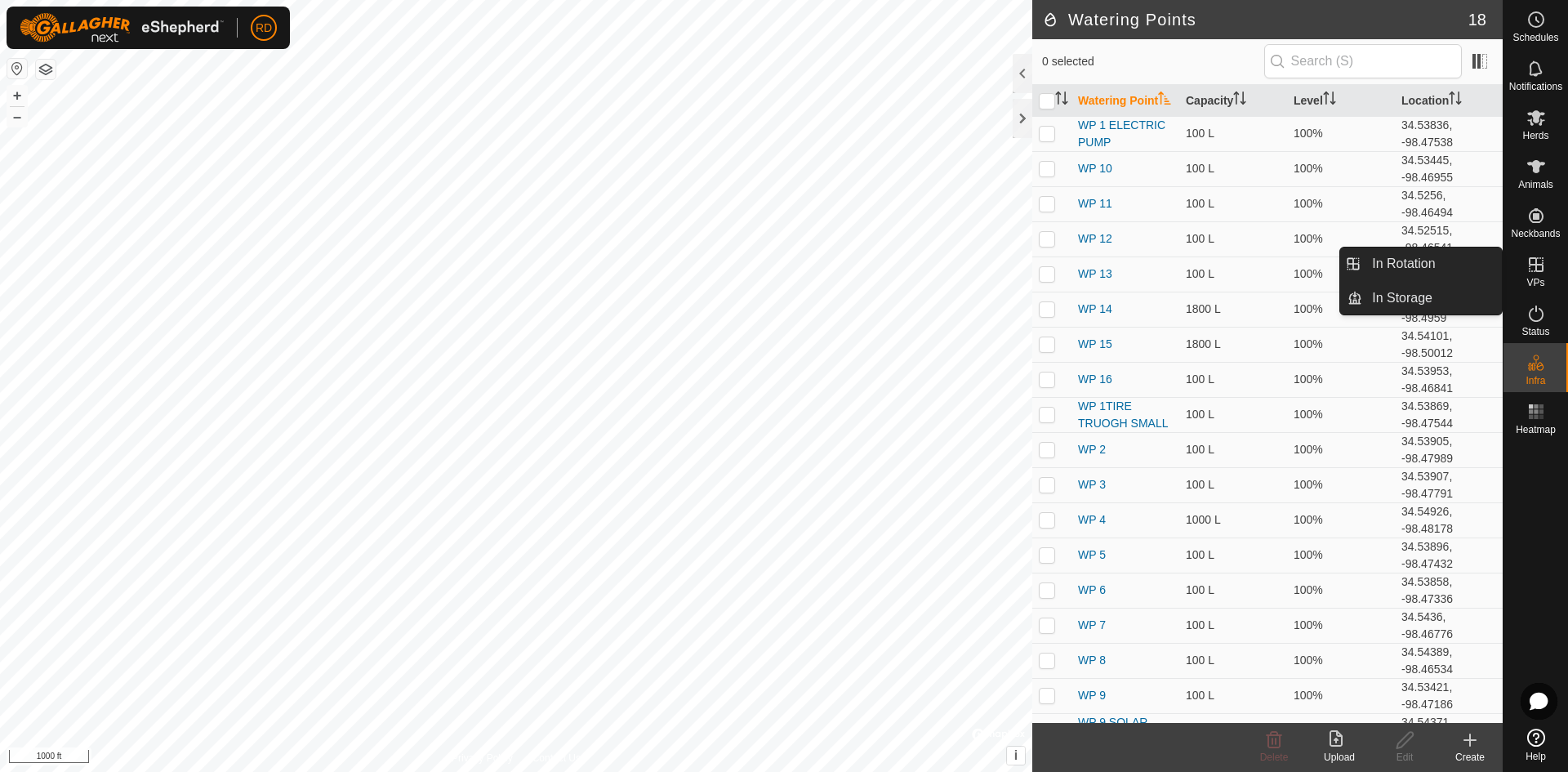
click at [1543, 273] on icon at bounding box center [1536, 265] width 20 height 20
click at [1411, 263] on link "In Rotation" at bounding box center [1432, 264] width 140 height 33
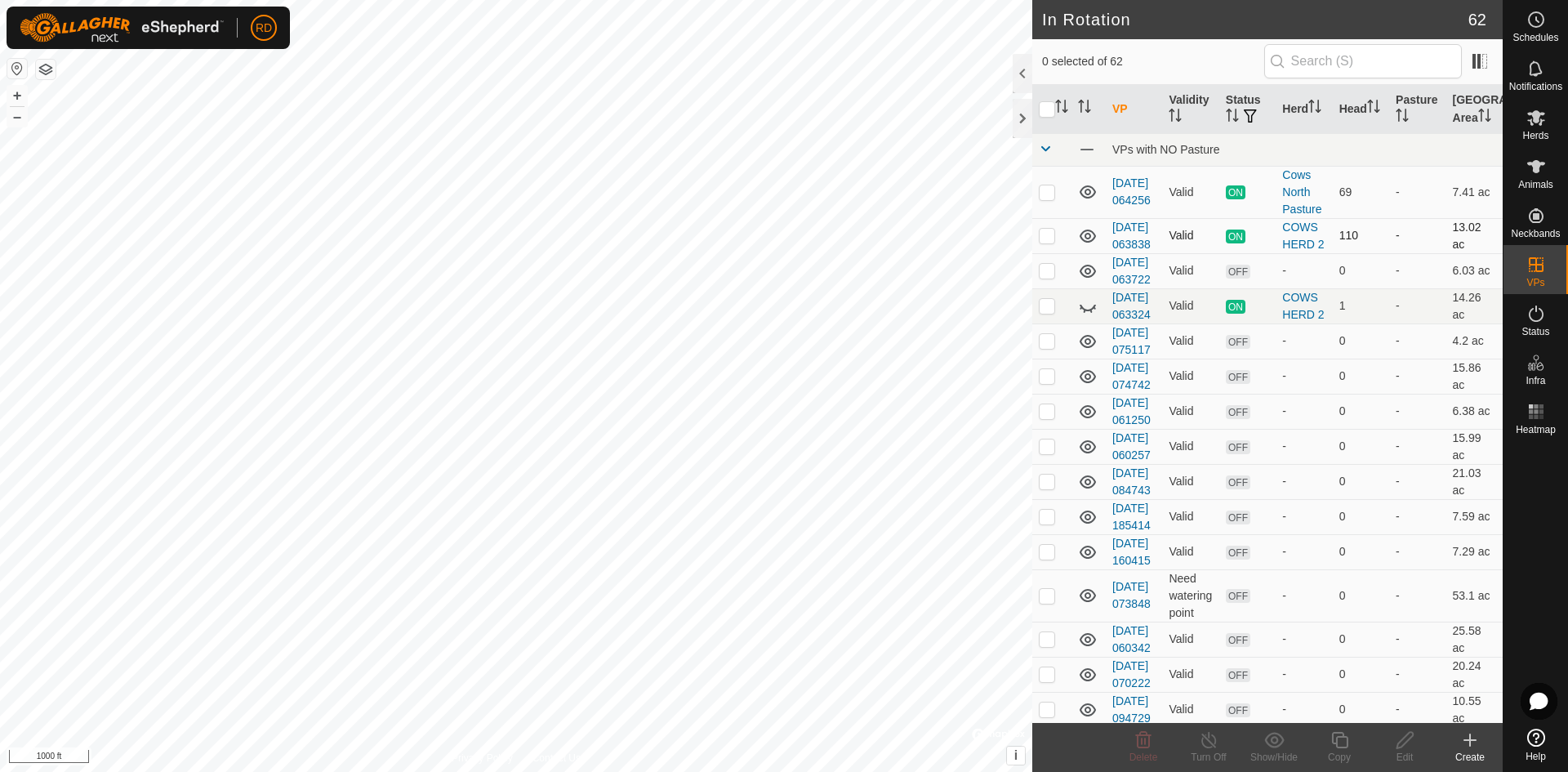
click at [1049, 242] on p-checkbox at bounding box center [1046, 235] width 16 height 13
checkbox input "true"
click at [1340, 751] on div "Copy" at bounding box center [1339, 757] width 65 height 15
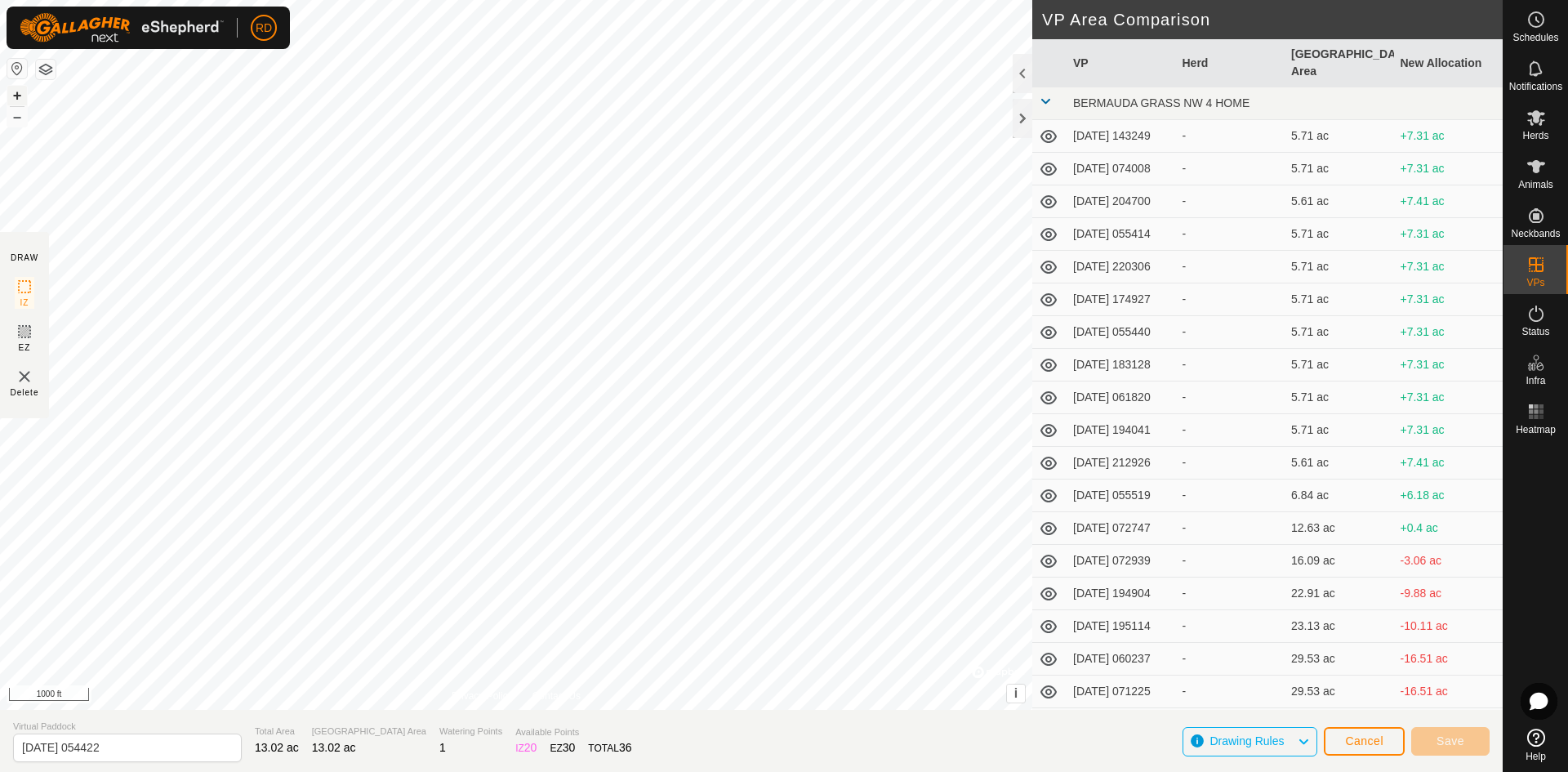
click at [17, 96] on button "+" at bounding box center [17, 95] width 20 height 20
click at [1021, 116] on div at bounding box center [1022, 119] width 20 height 40
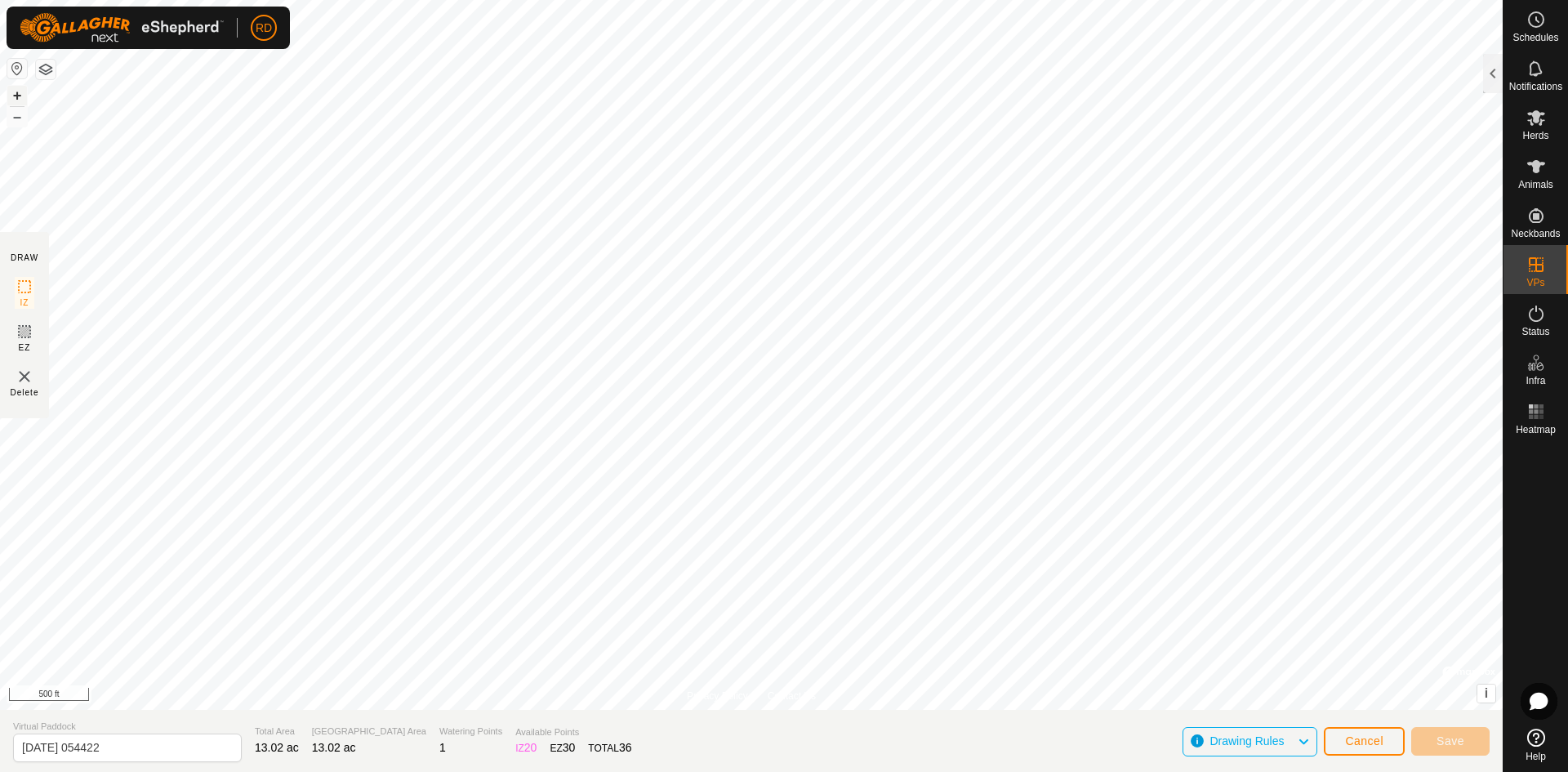
click at [10, 89] on button "+" at bounding box center [17, 95] width 20 height 20
click at [19, 97] on button "+" at bounding box center [17, 95] width 20 height 20
click at [1461, 742] on span "Save" at bounding box center [1450, 741] width 27 height 13
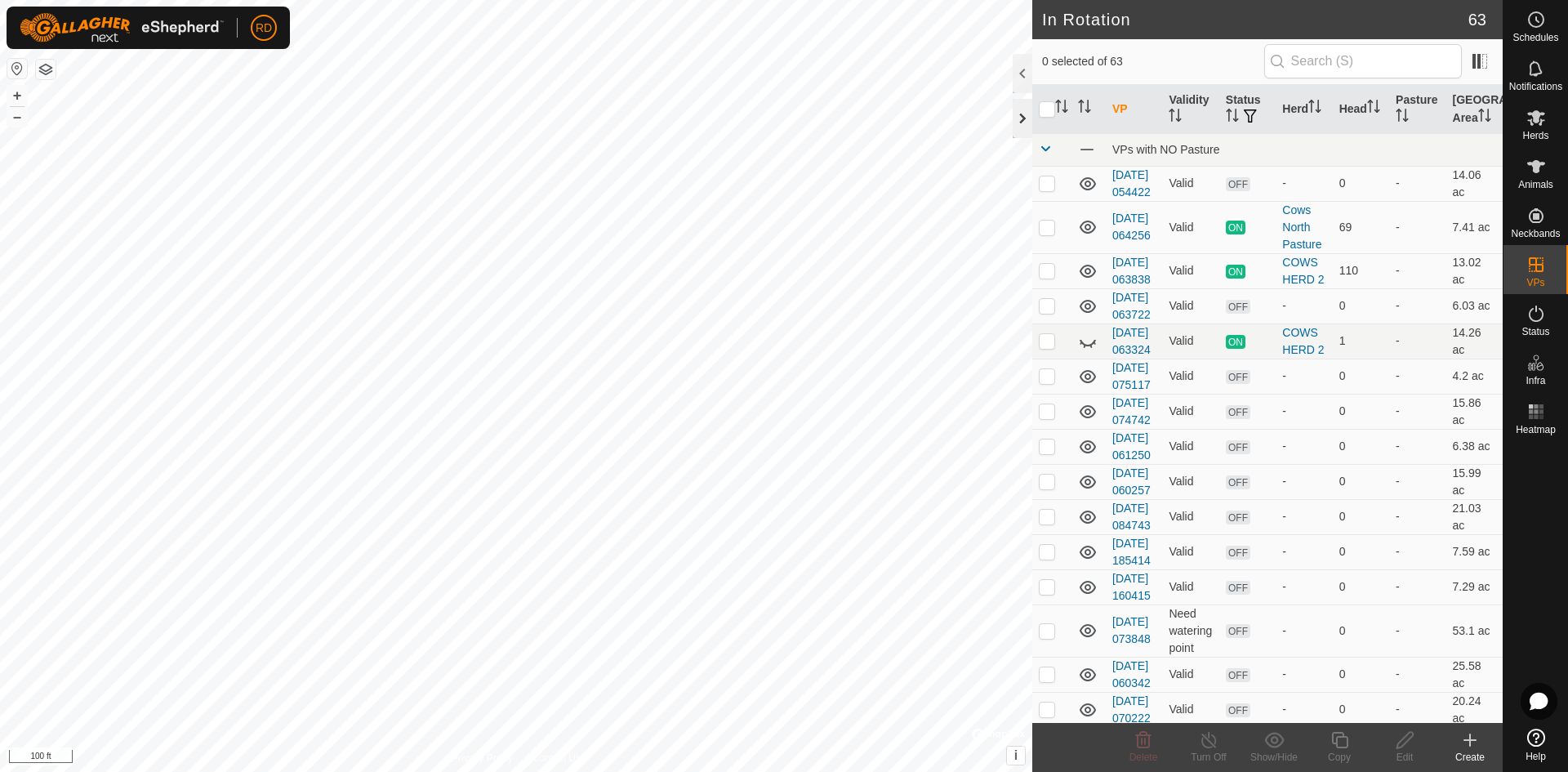
click at [1022, 119] on div at bounding box center [1022, 119] width 20 height 40
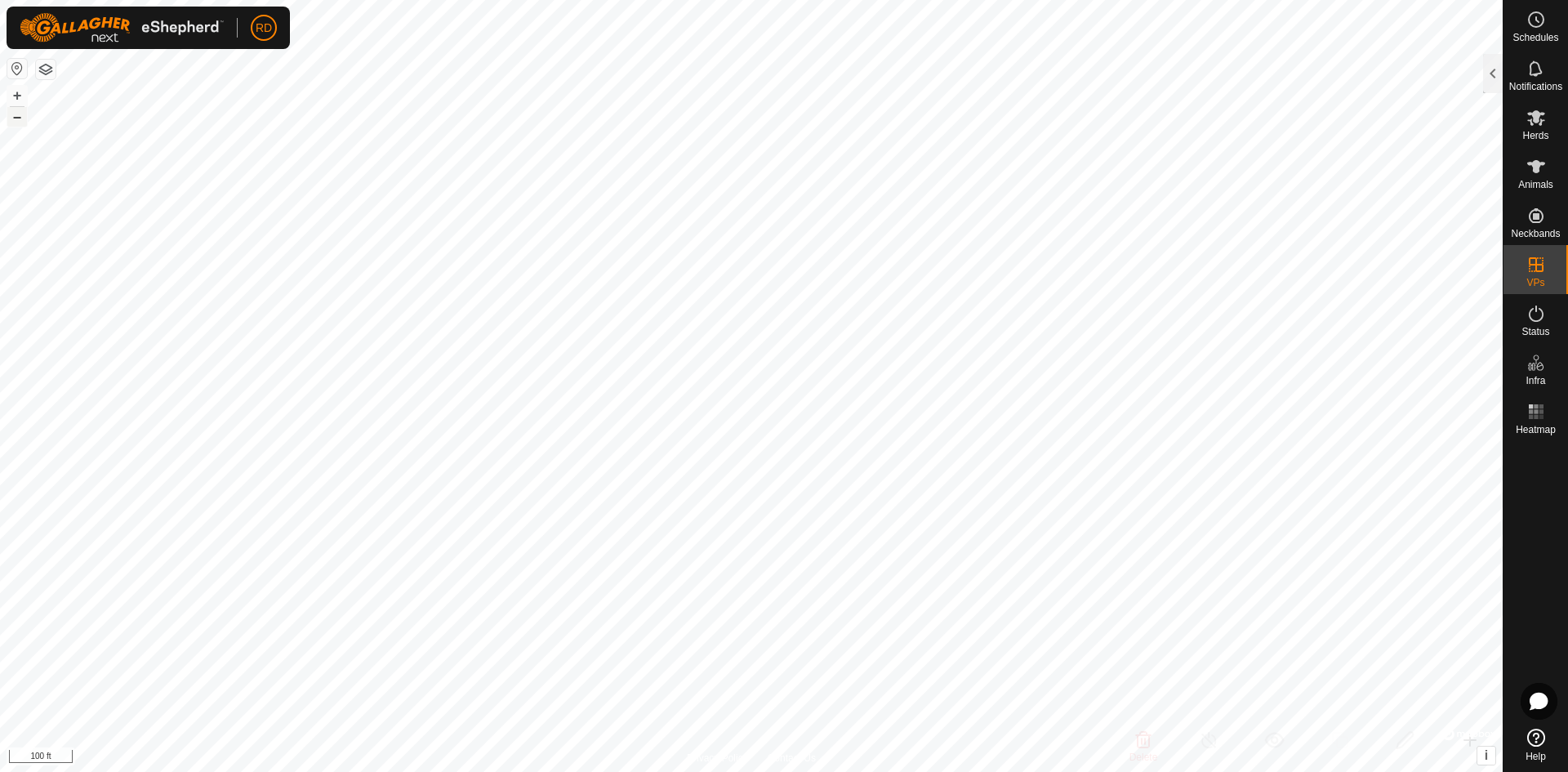
click at [16, 115] on button "–" at bounding box center [17, 117] width 20 height 20
click at [20, 121] on button "–" at bounding box center [17, 117] width 20 height 20
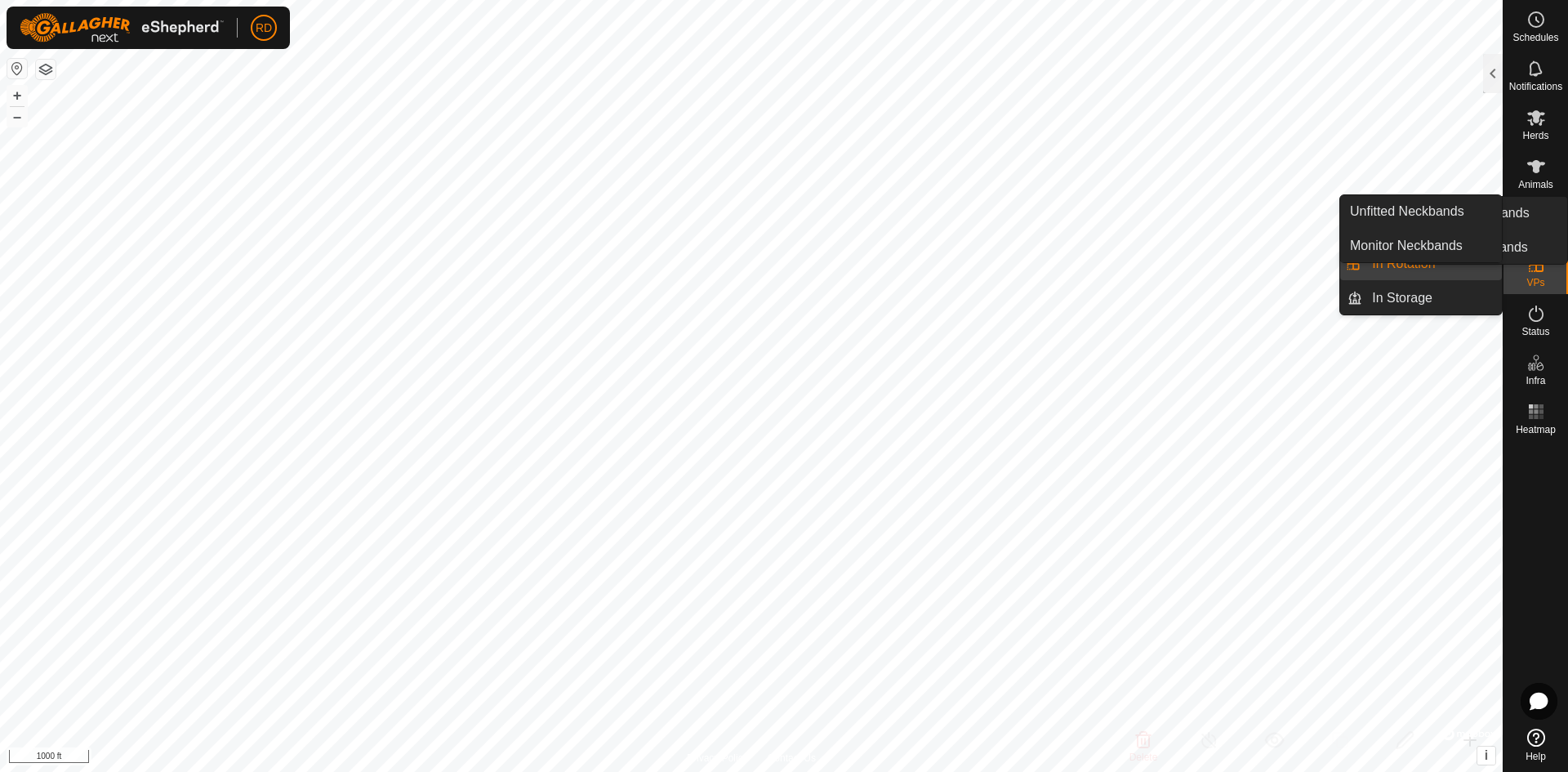
click at [1567, 236] on div "Schedules Notifications Herds Animals Neckbands VPs Status Infra Heatmap Help U…" at bounding box center [784, 386] width 1568 height 772
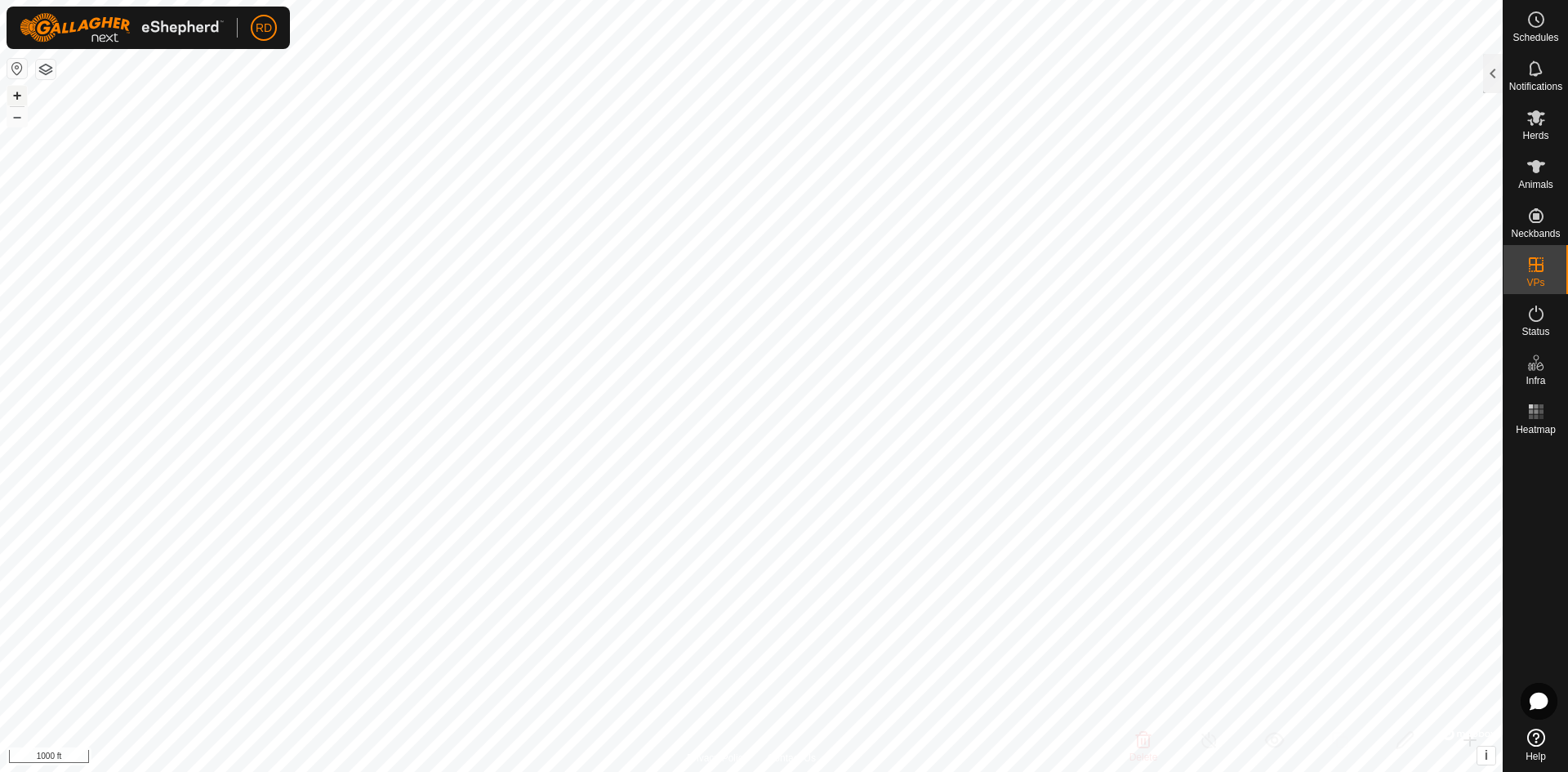
click at [20, 94] on button "+" at bounding box center [17, 95] width 20 height 20
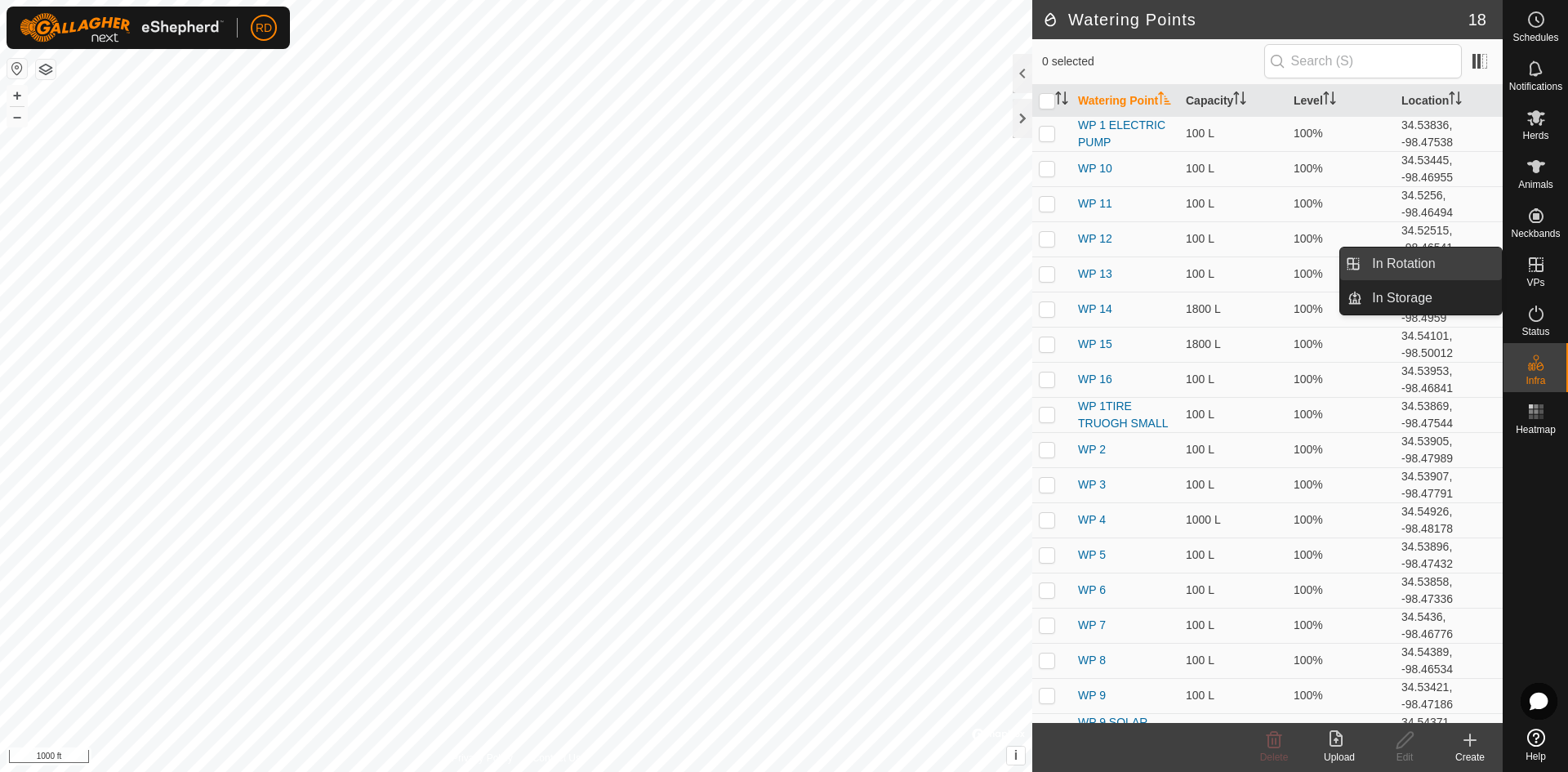
click at [1425, 266] on link "In Rotation" at bounding box center [1432, 264] width 140 height 33
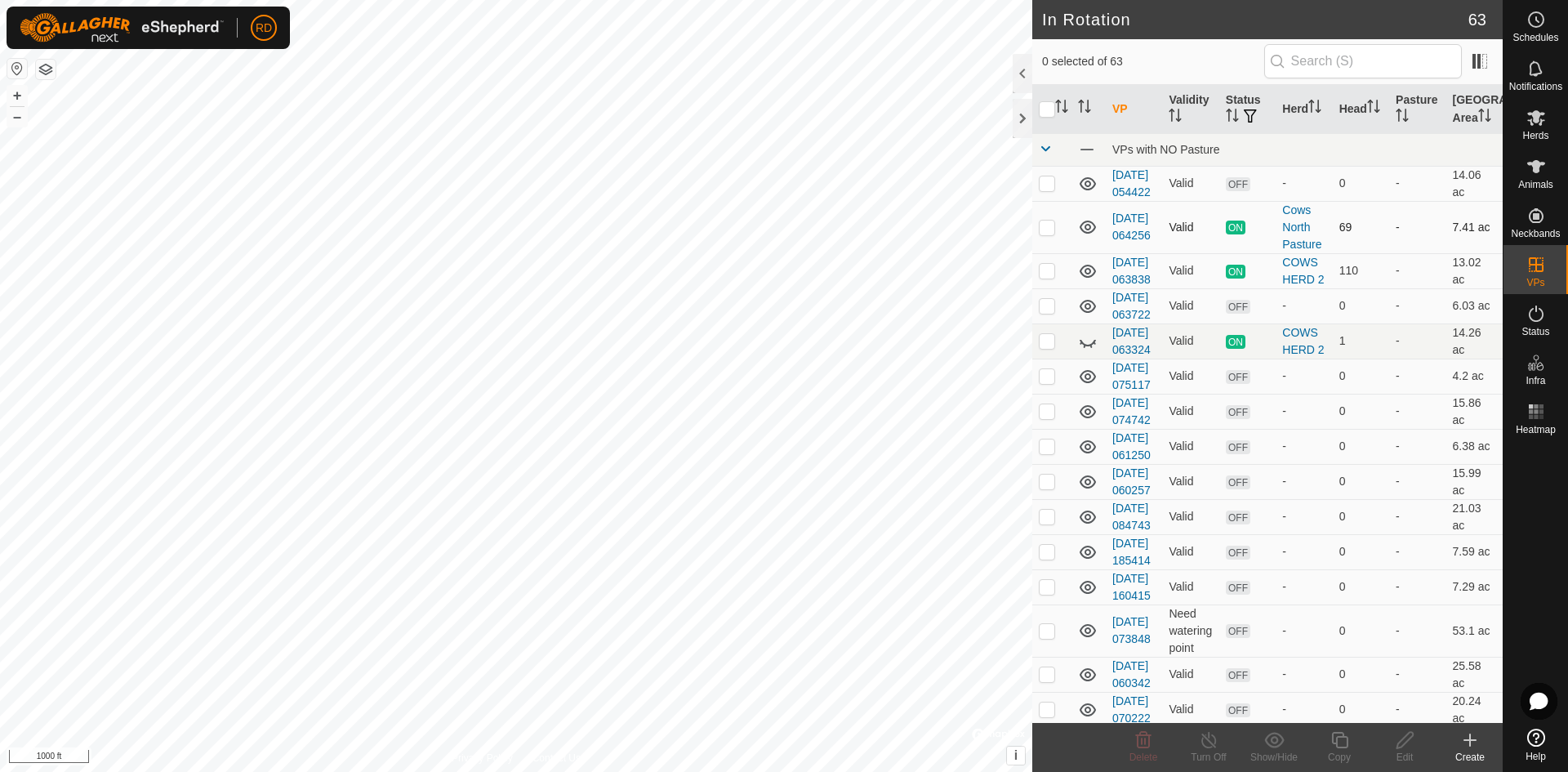
click at [1041, 234] on p-checkbox at bounding box center [1046, 227] width 16 height 13
checkbox input "true"
click at [13, 95] on button "+" at bounding box center [17, 95] width 20 height 20
click at [14, 95] on button "+" at bounding box center [17, 95] width 20 height 20
click at [15, 91] on button "+" at bounding box center [17, 95] width 20 height 20
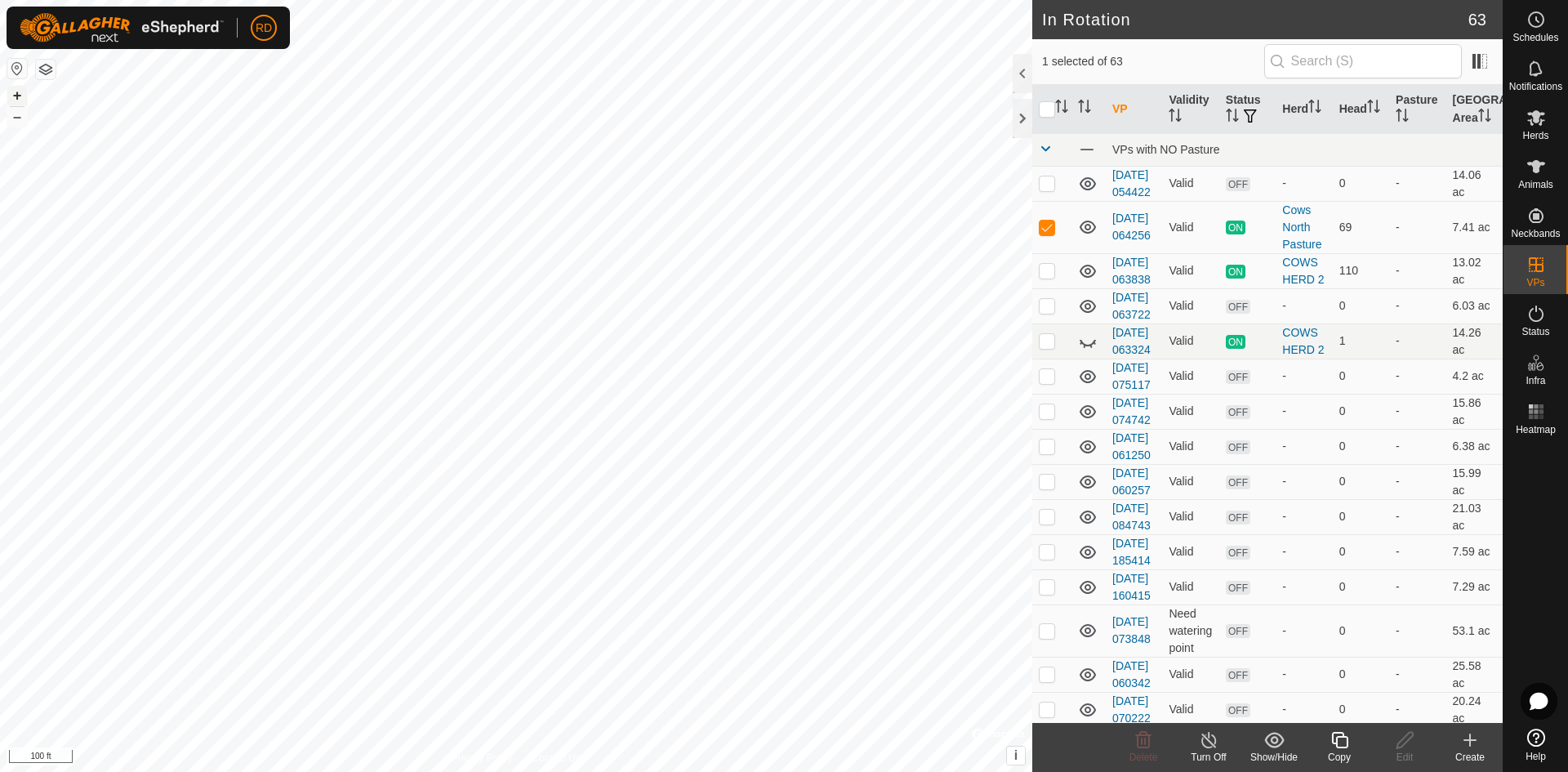
click at [15, 91] on button "+" at bounding box center [17, 95] width 20 height 20
click at [1023, 123] on div at bounding box center [1022, 119] width 20 height 40
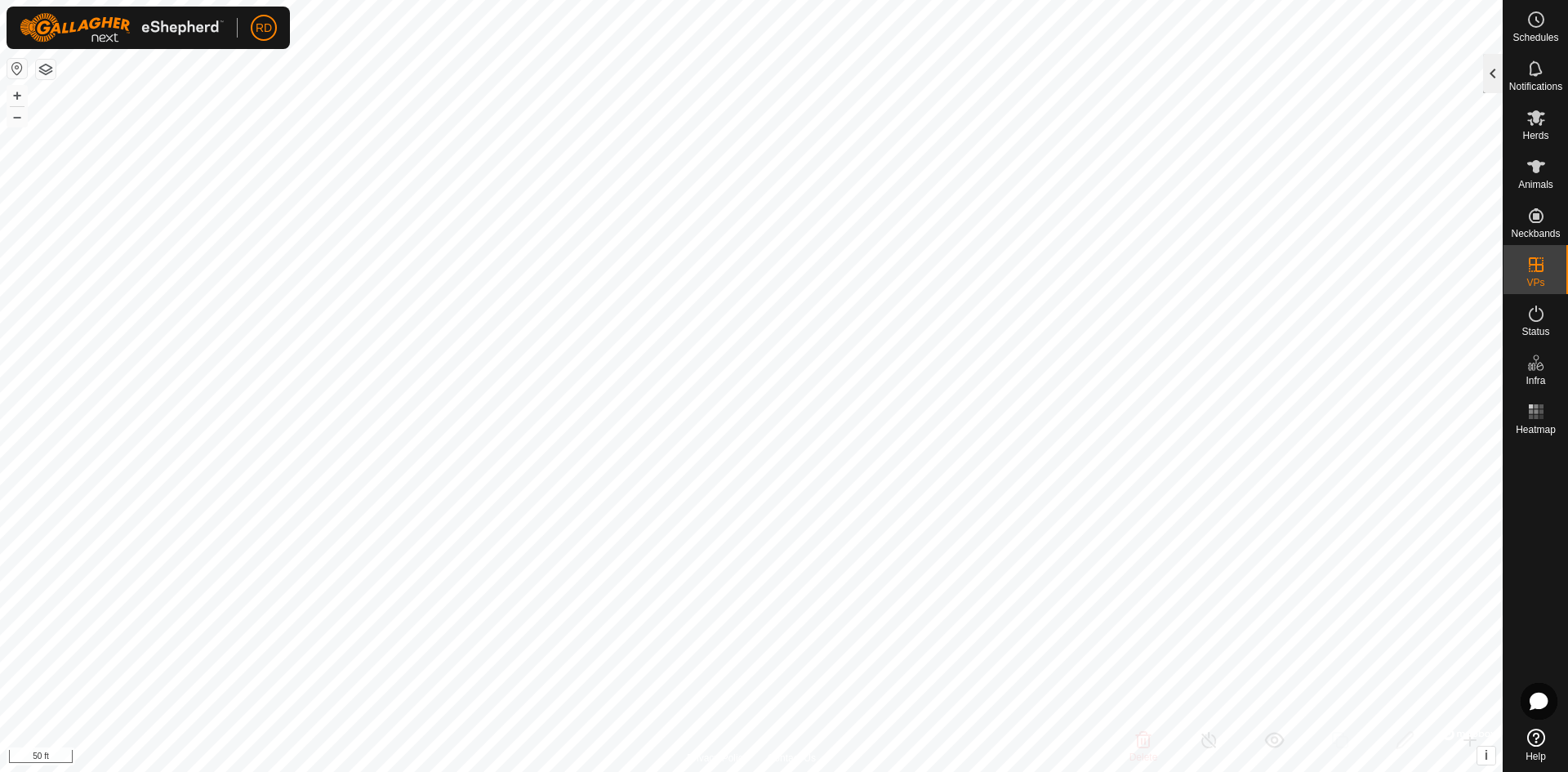
click at [1496, 70] on div at bounding box center [1492, 74] width 20 height 40
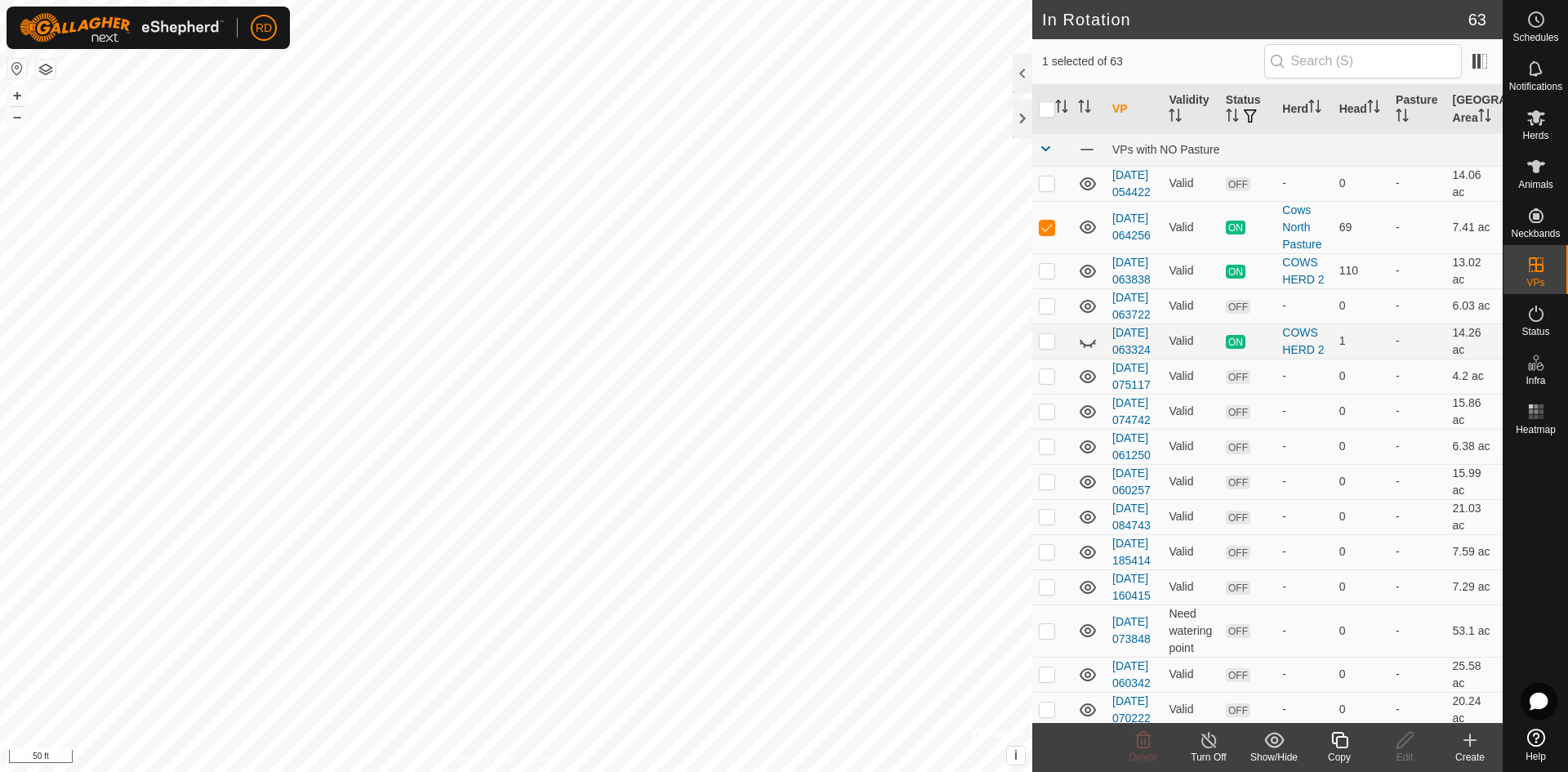
click at [1342, 746] on icon at bounding box center [1340, 740] width 21 height 20
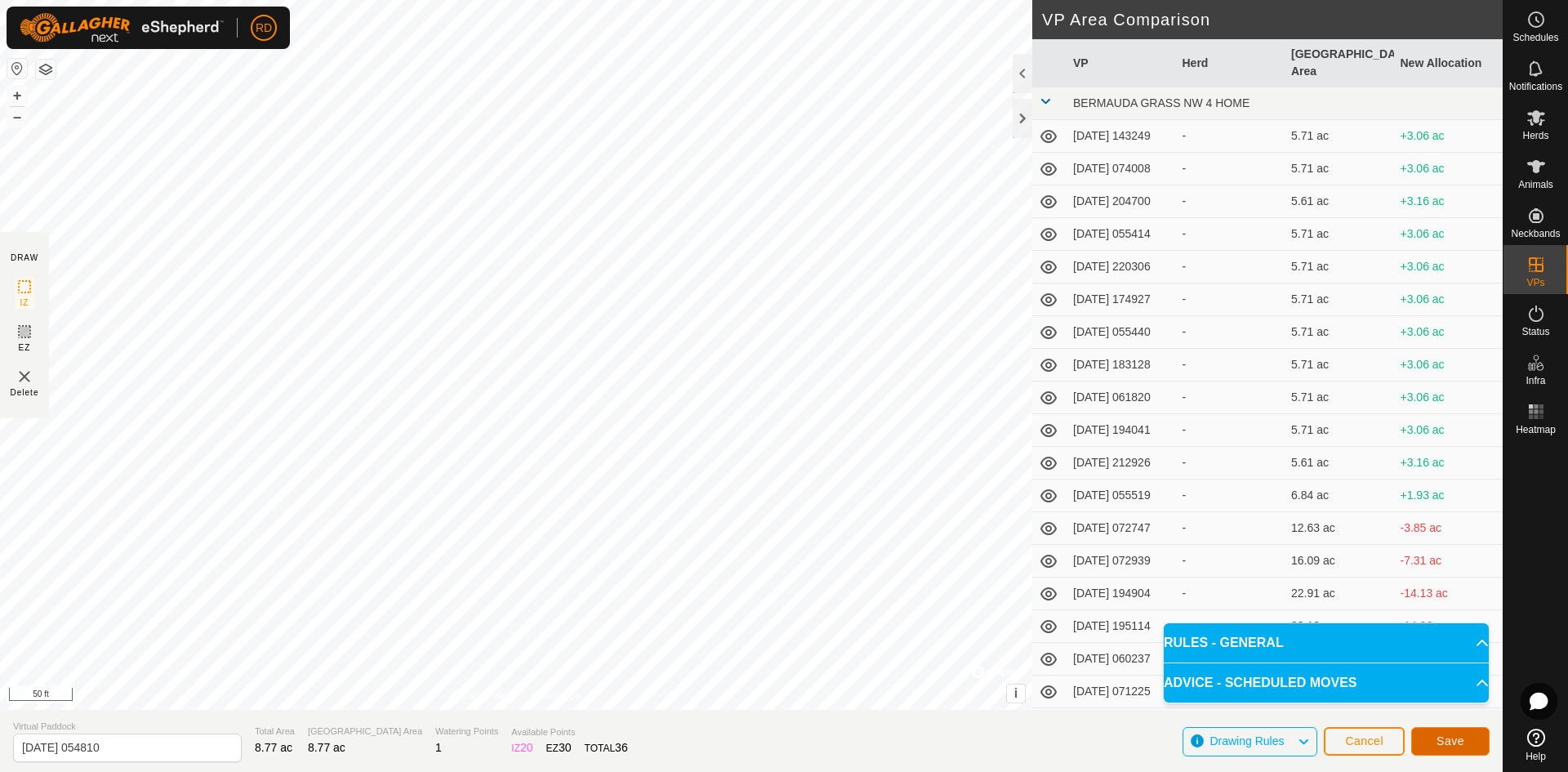
click at [1449, 746] on span "Save" at bounding box center [1450, 741] width 27 height 13
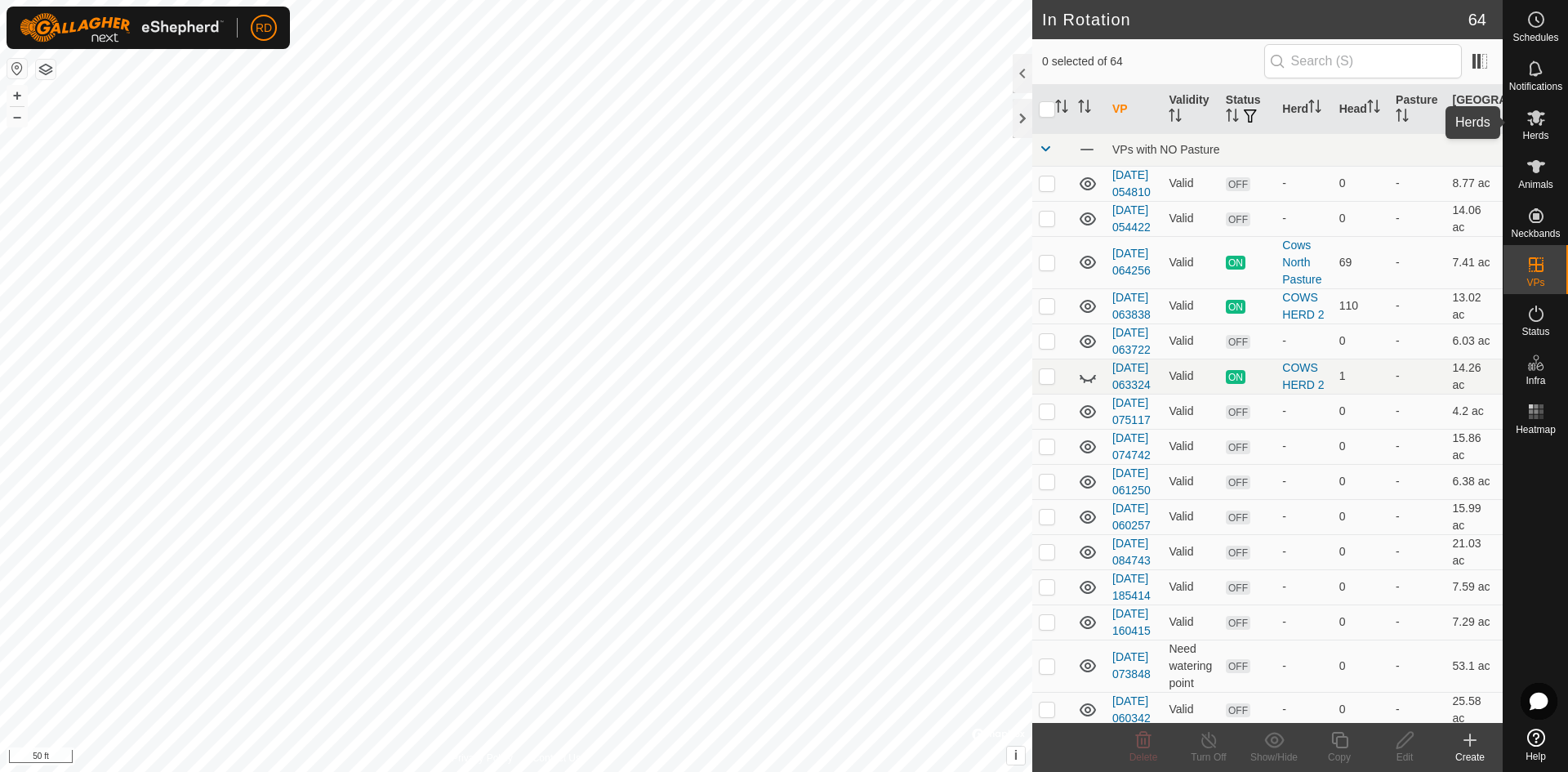
click at [1537, 123] on icon at bounding box center [1536, 118] width 18 height 15
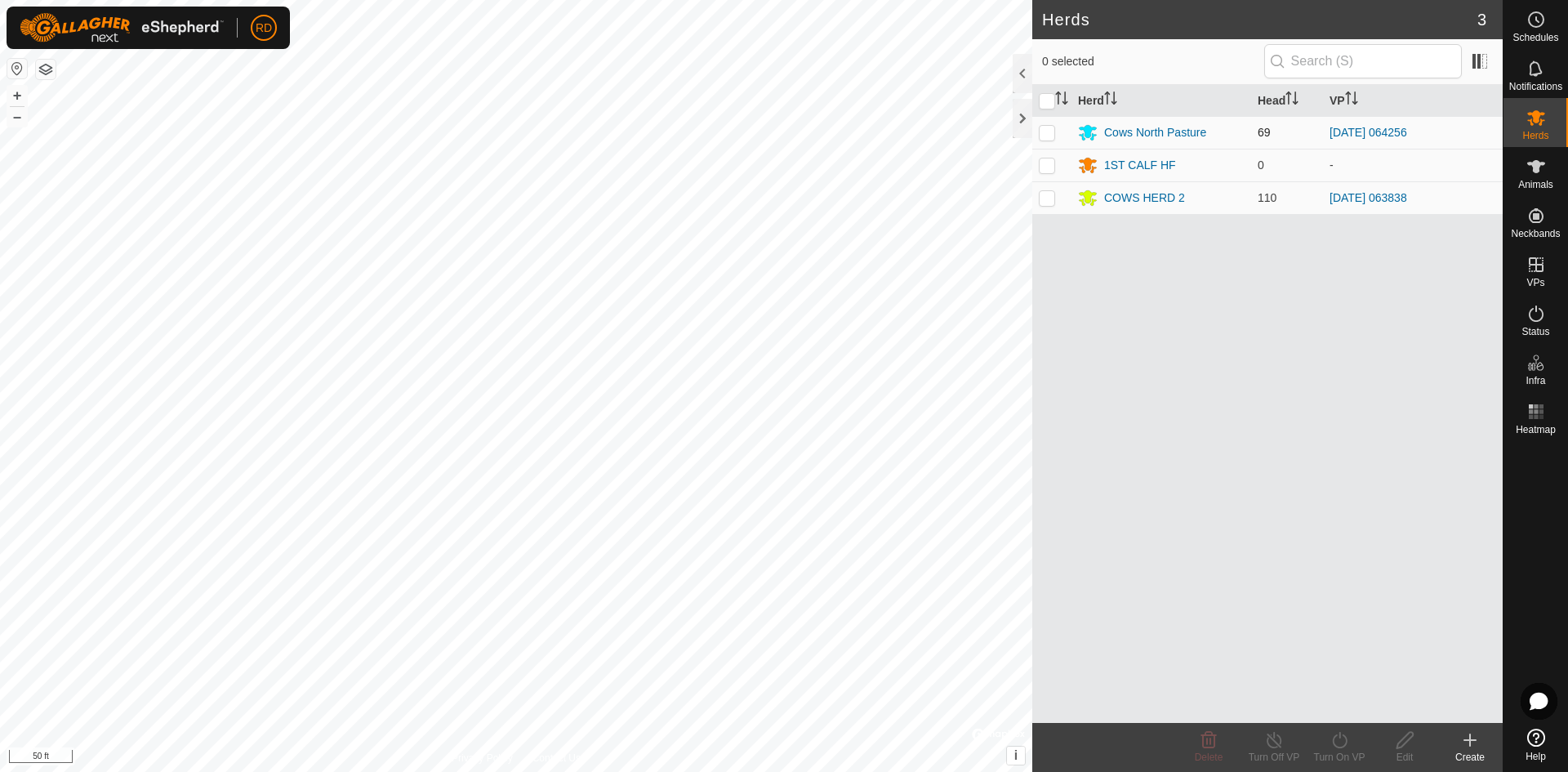
click at [1045, 132] on p-checkbox at bounding box center [1046, 132] width 16 height 13
checkbox input "true"
click at [1340, 744] on icon at bounding box center [1340, 740] width 21 height 20
click at [1336, 704] on link "Now" at bounding box center [1388, 704] width 162 height 33
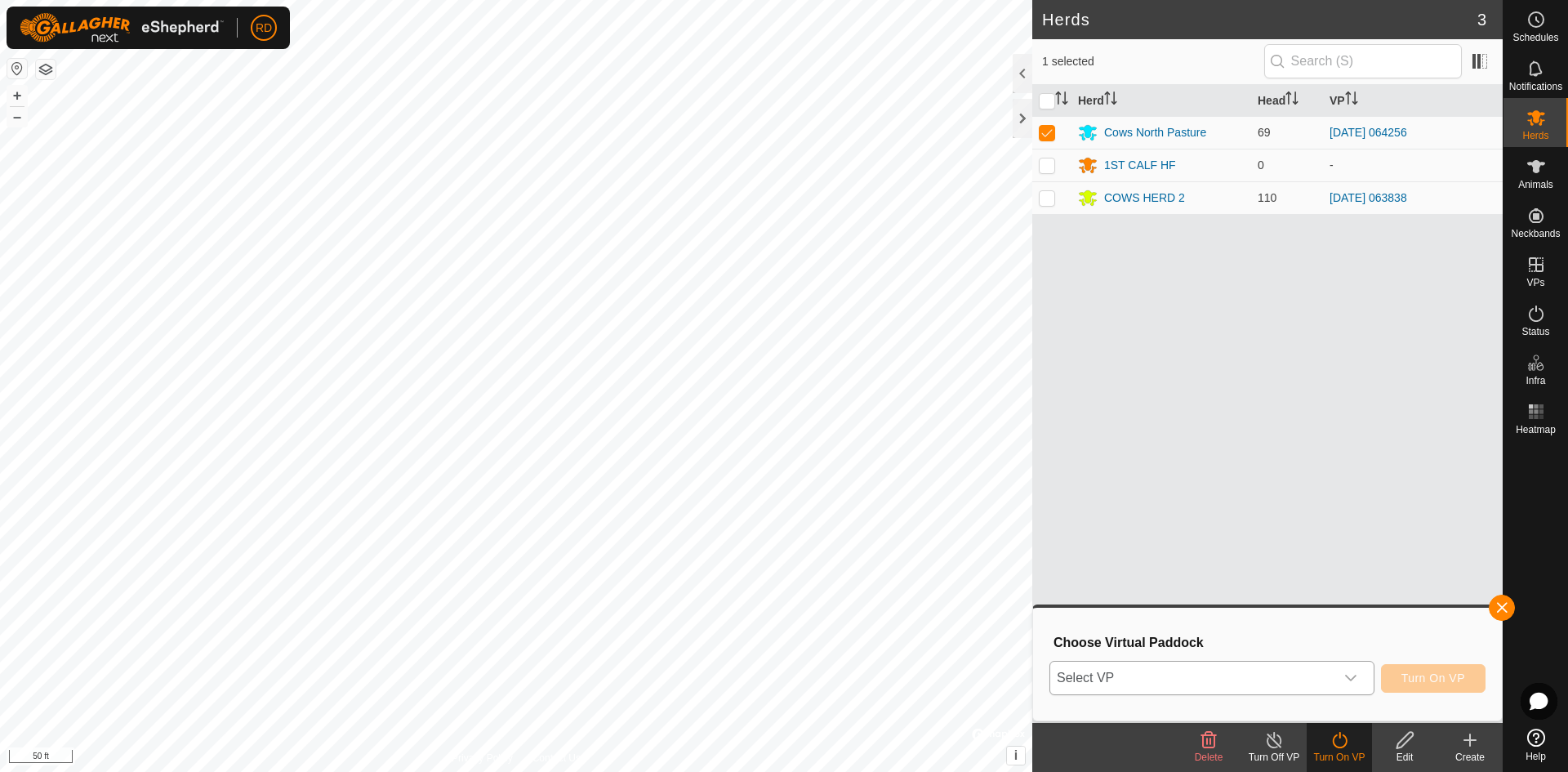
click at [1353, 675] on icon "dropdown trigger" at bounding box center [1351, 677] width 13 height 13
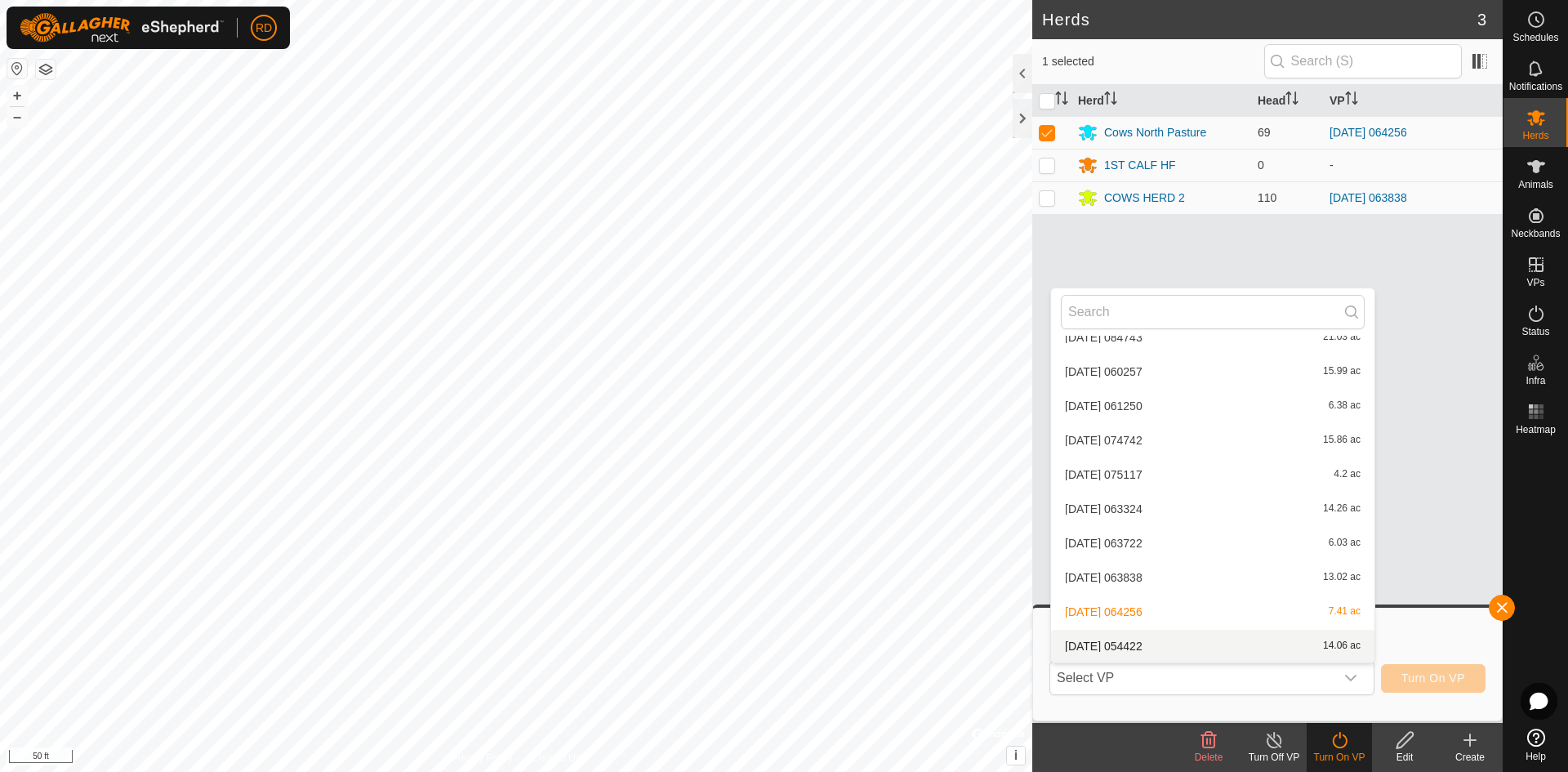
scroll to position [945, 0]
click at [1135, 646] on li "2025-08-10 054810 8.77 ac" at bounding box center [1212, 646] width 323 height 33
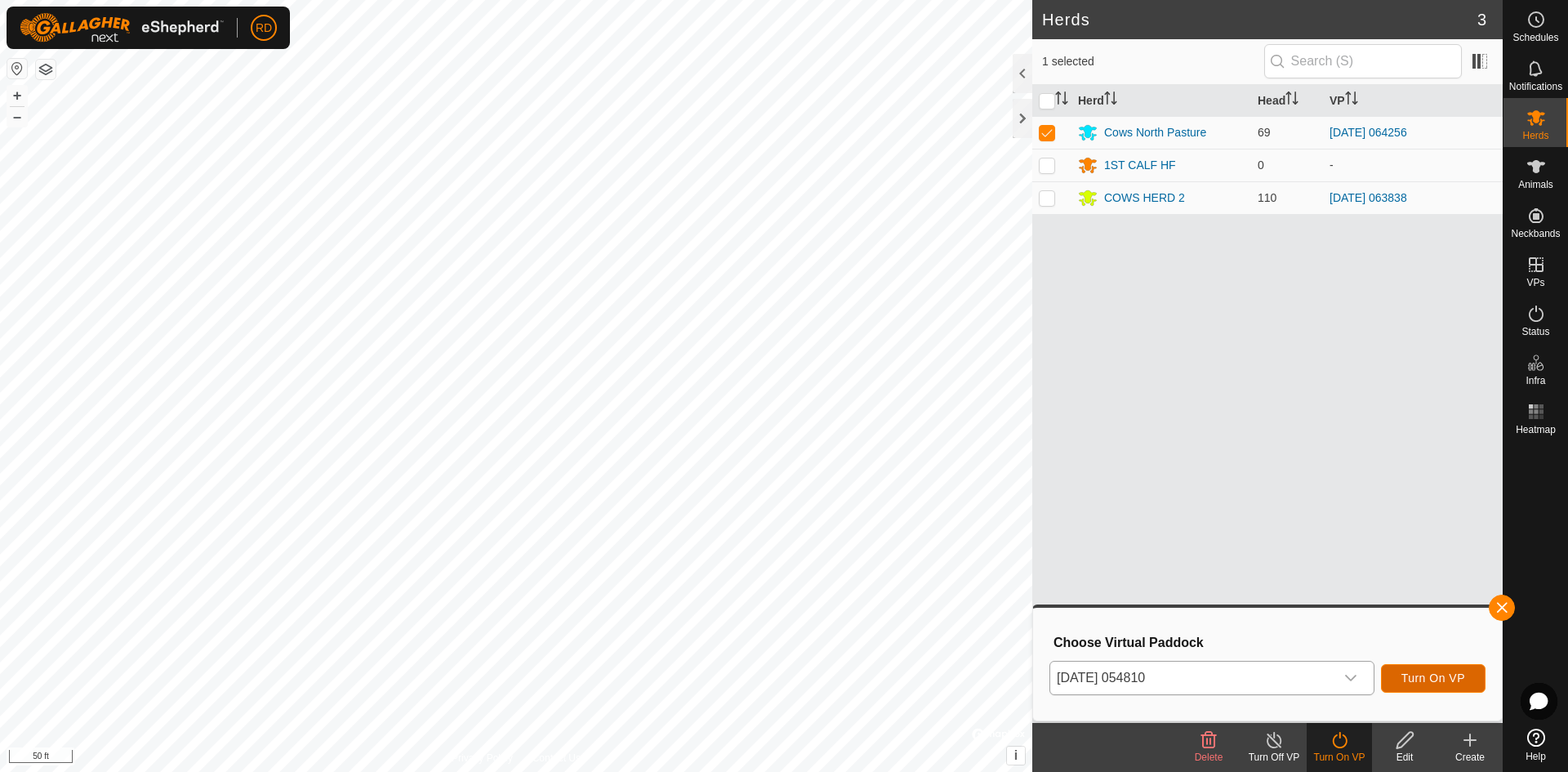
click at [1412, 676] on span "Turn On VP" at bounding box center [1433, 677] width 64 height 13
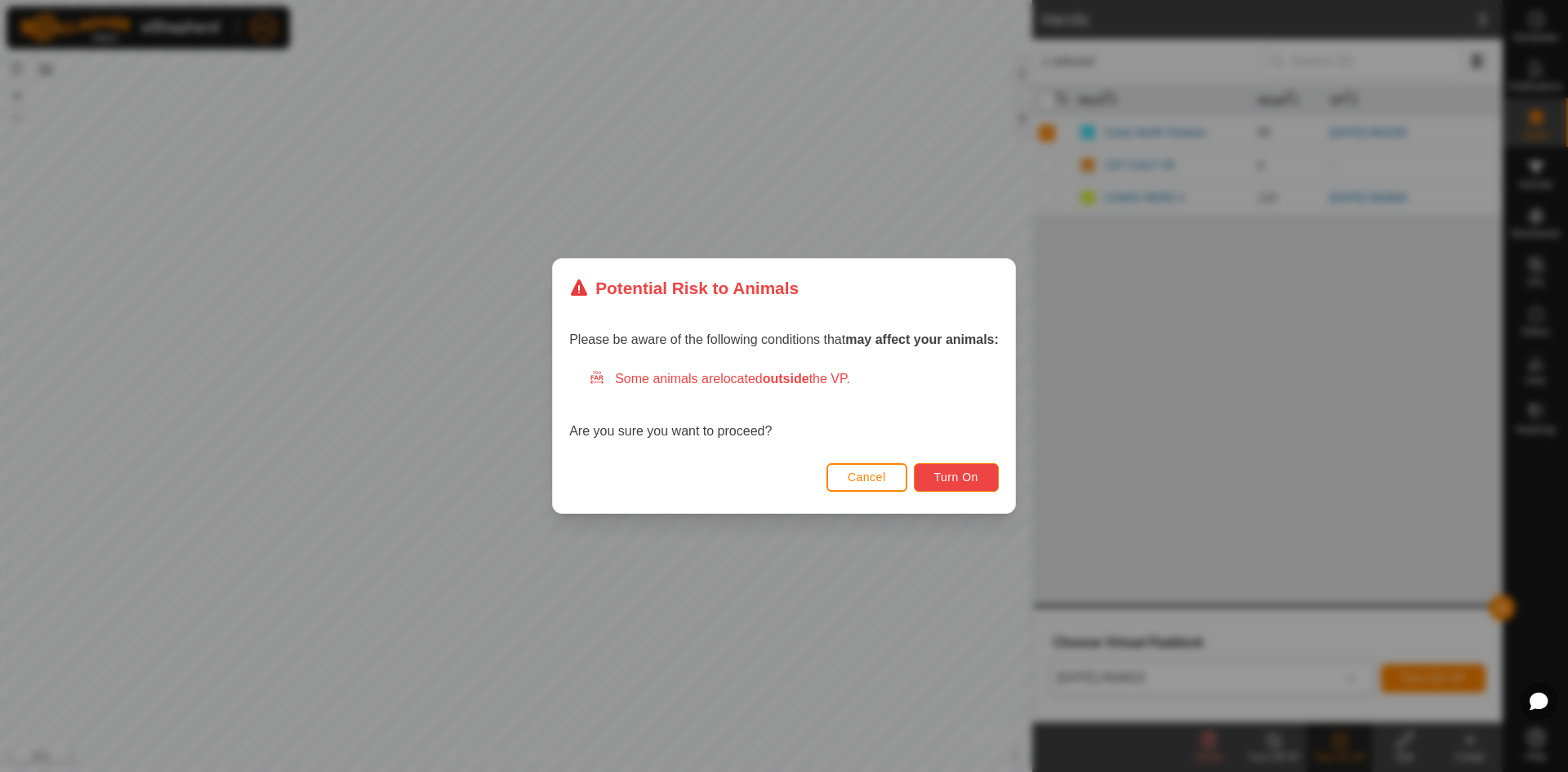
click at [949, 477] on span "Turn On" at bounding box center [956, 477] width 44 height 13
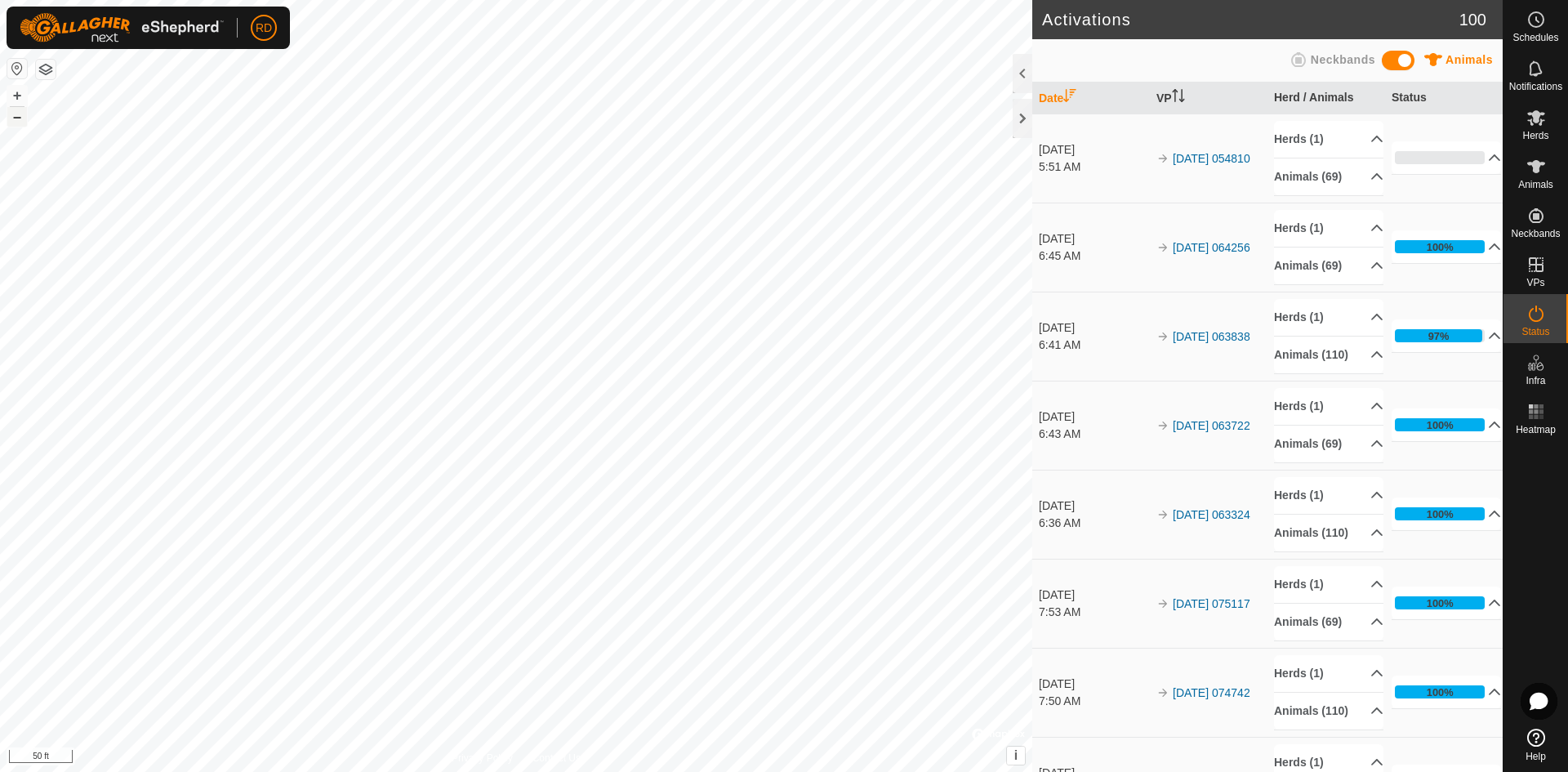
click at [10, 118] on button "–" at bounding box center [17, 117] width 20 height 20
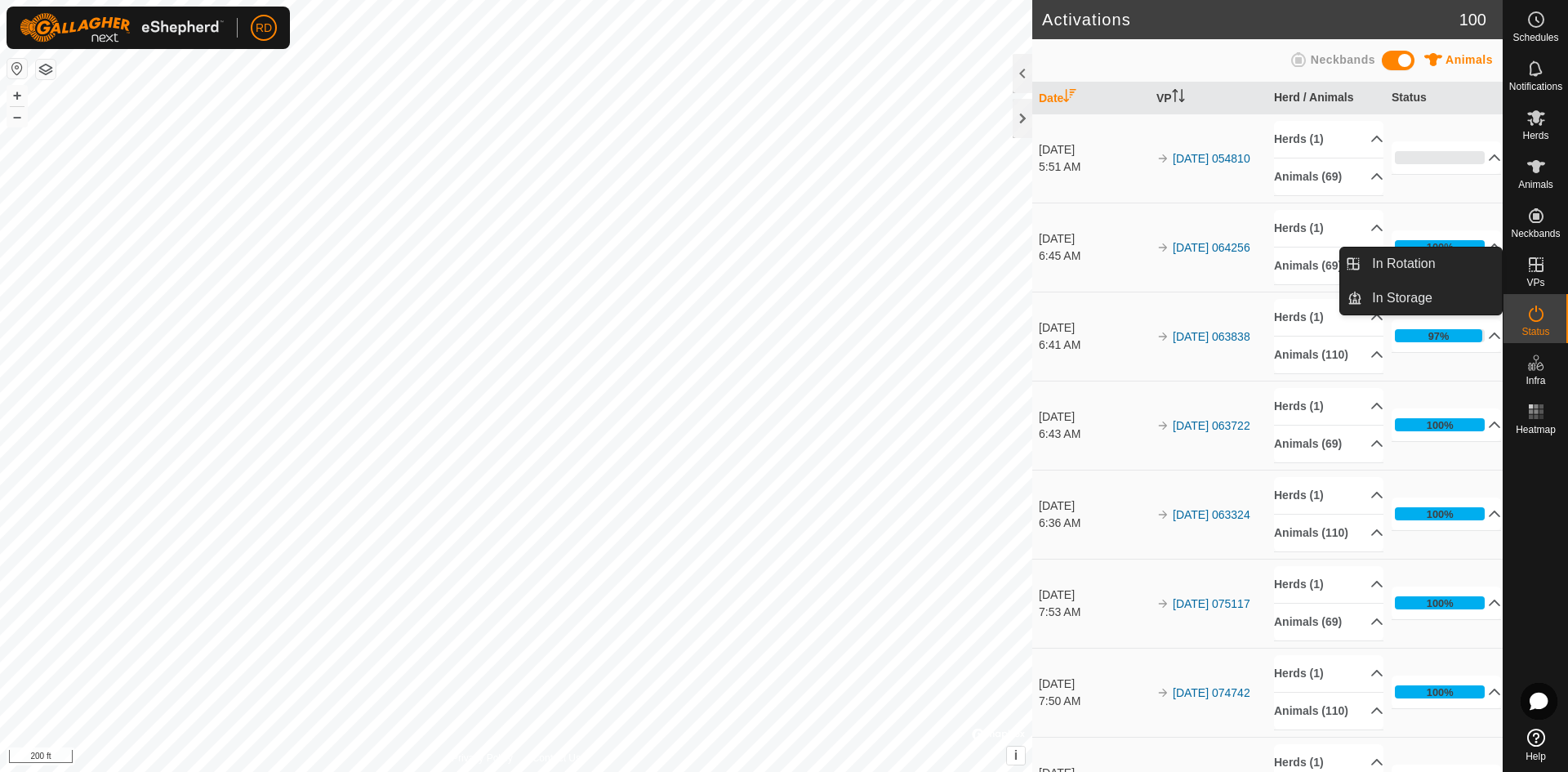
click at [1538, 263] on icon at bounding box center [1536, 265] width 20 height 20
click at [1531, 276] on es-virtualpaddocks-svg-icon at bounding box center [1536, 265] width 29 height 26
click at [1425, 260] on link "In Rotation" at bounding box center [1432, 264] width 140 height 33
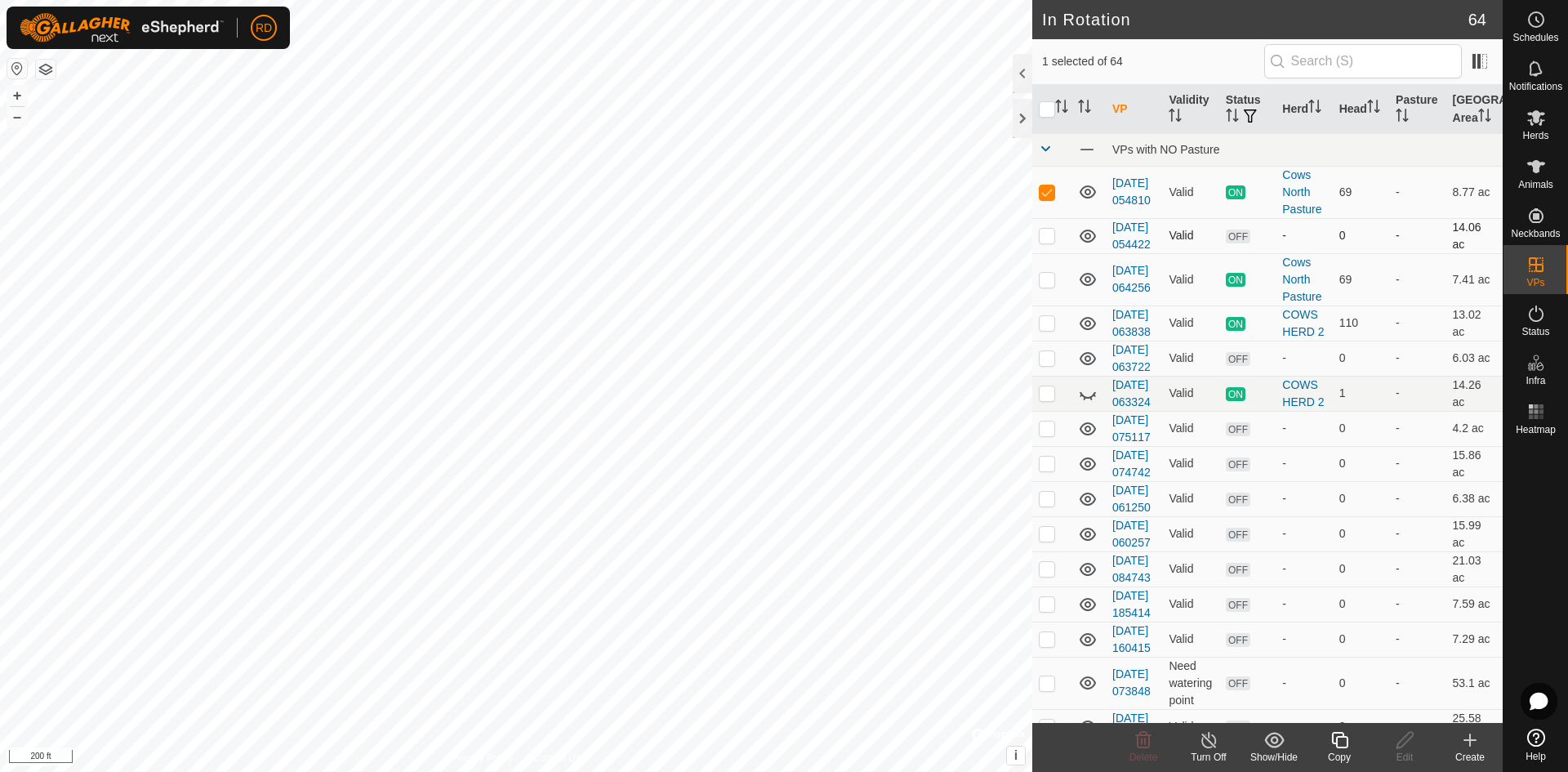
click at [1046, 242] on p-checkbox at bounding box center [1046, 235] width 16 height 13
checkbox input "false"
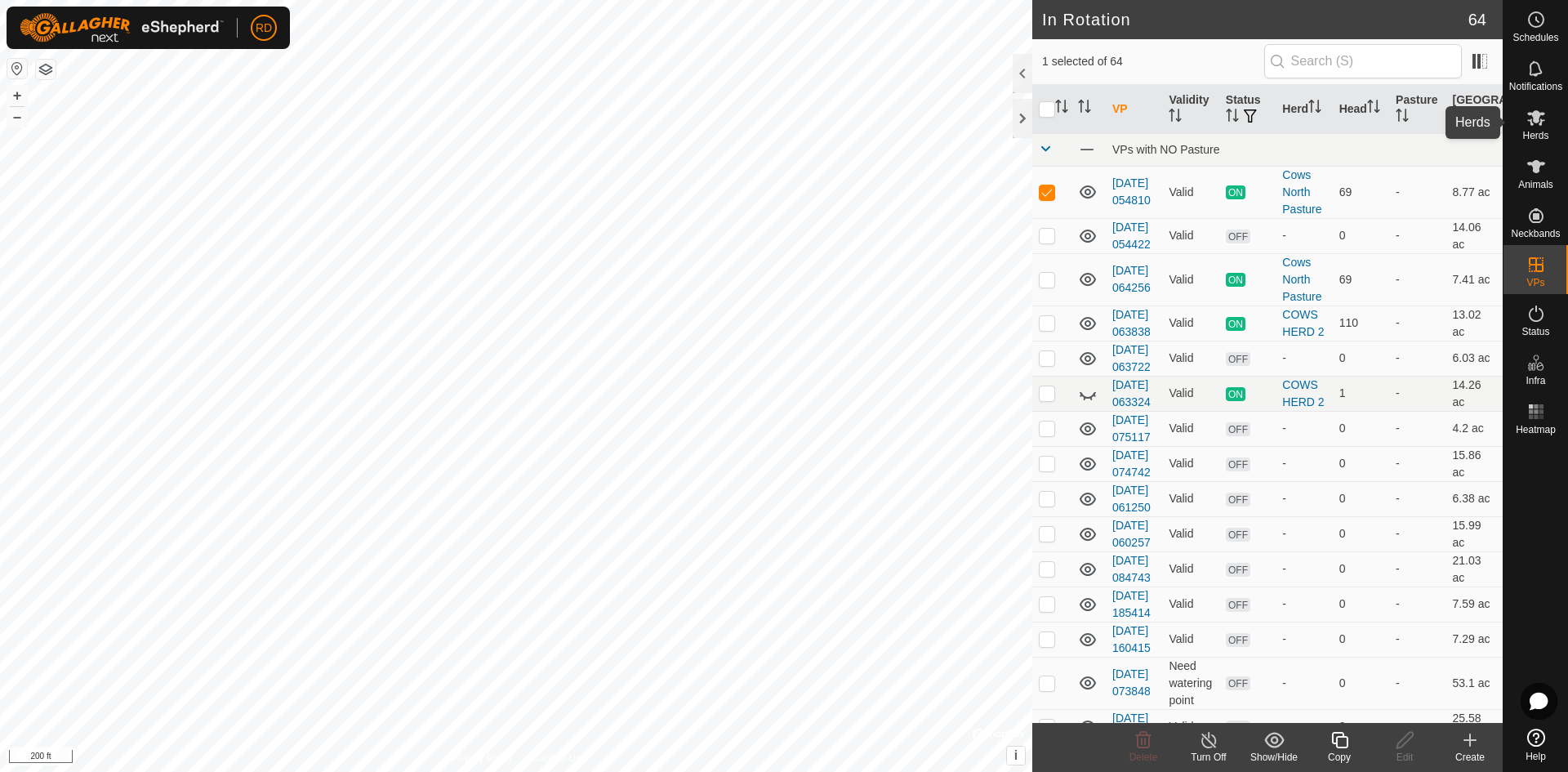
click at [1538, 132] on span "Herds" at bounding box center [1535, 135] width 26 height 9
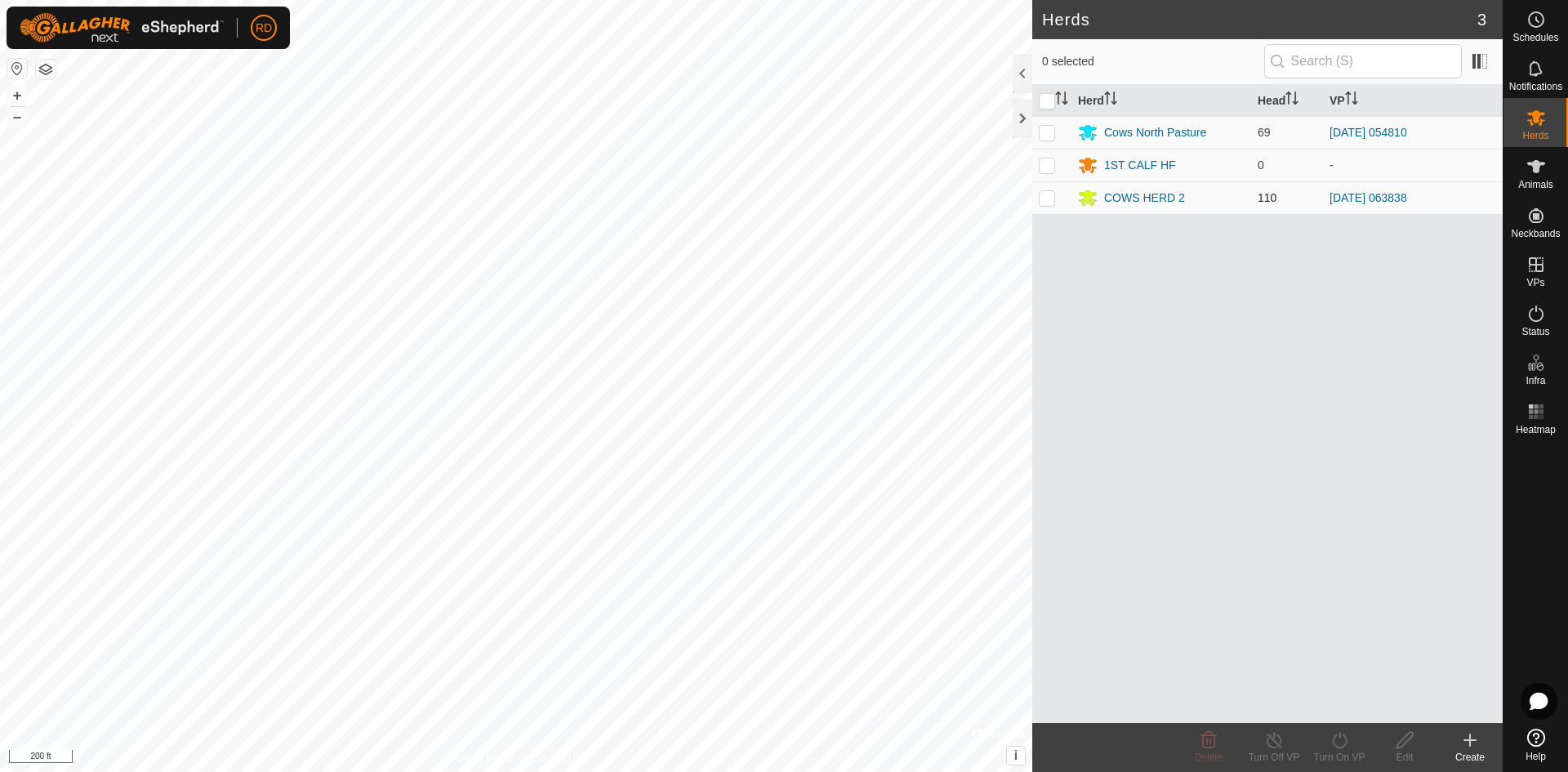
click at [1051, 198] on p-checkbox at bounding box center [1046, 197] width 16 height 13
checkbox input "true"
click at [1339, 744] on icon at bounding box center [1340, 740] width 21 height 20
click at [1343, 708] on link "Now" at bounding box center [1388, 704] width 162 height 33
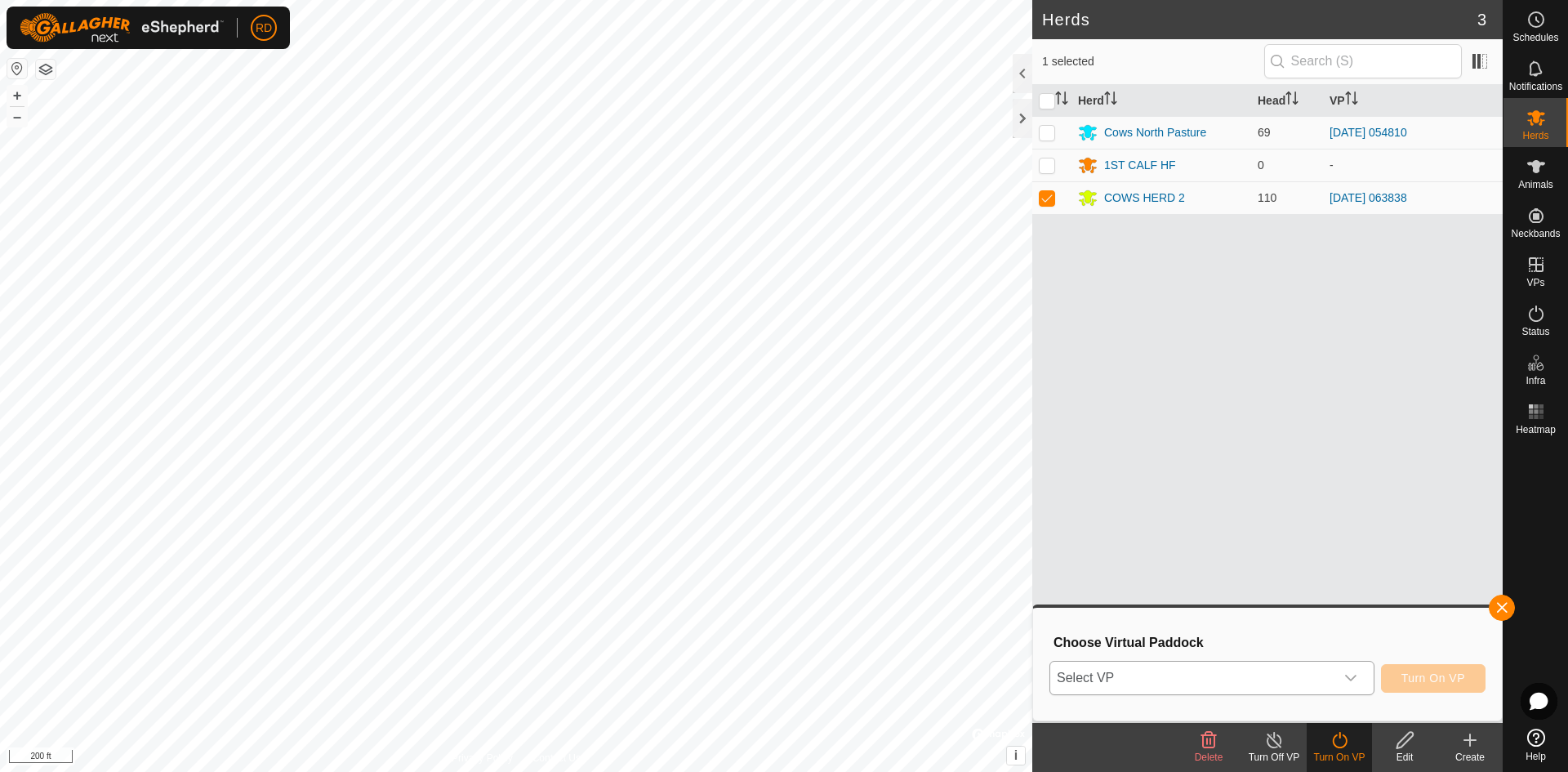
click at [1348, 681] on icon "dropdown trigger" at bounding box center [1351, 677] width 13 height 13
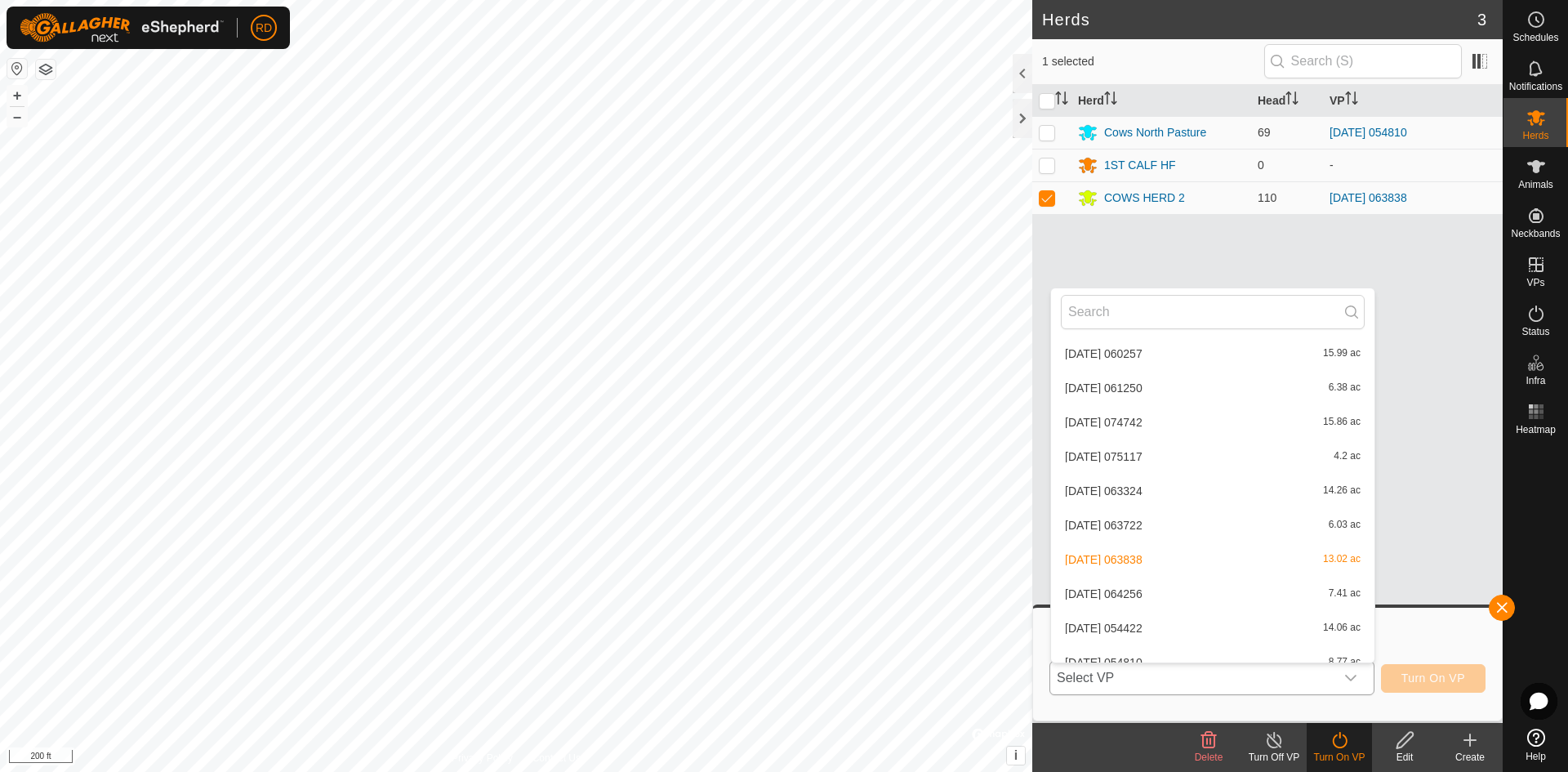
scroll to position [954, 0]
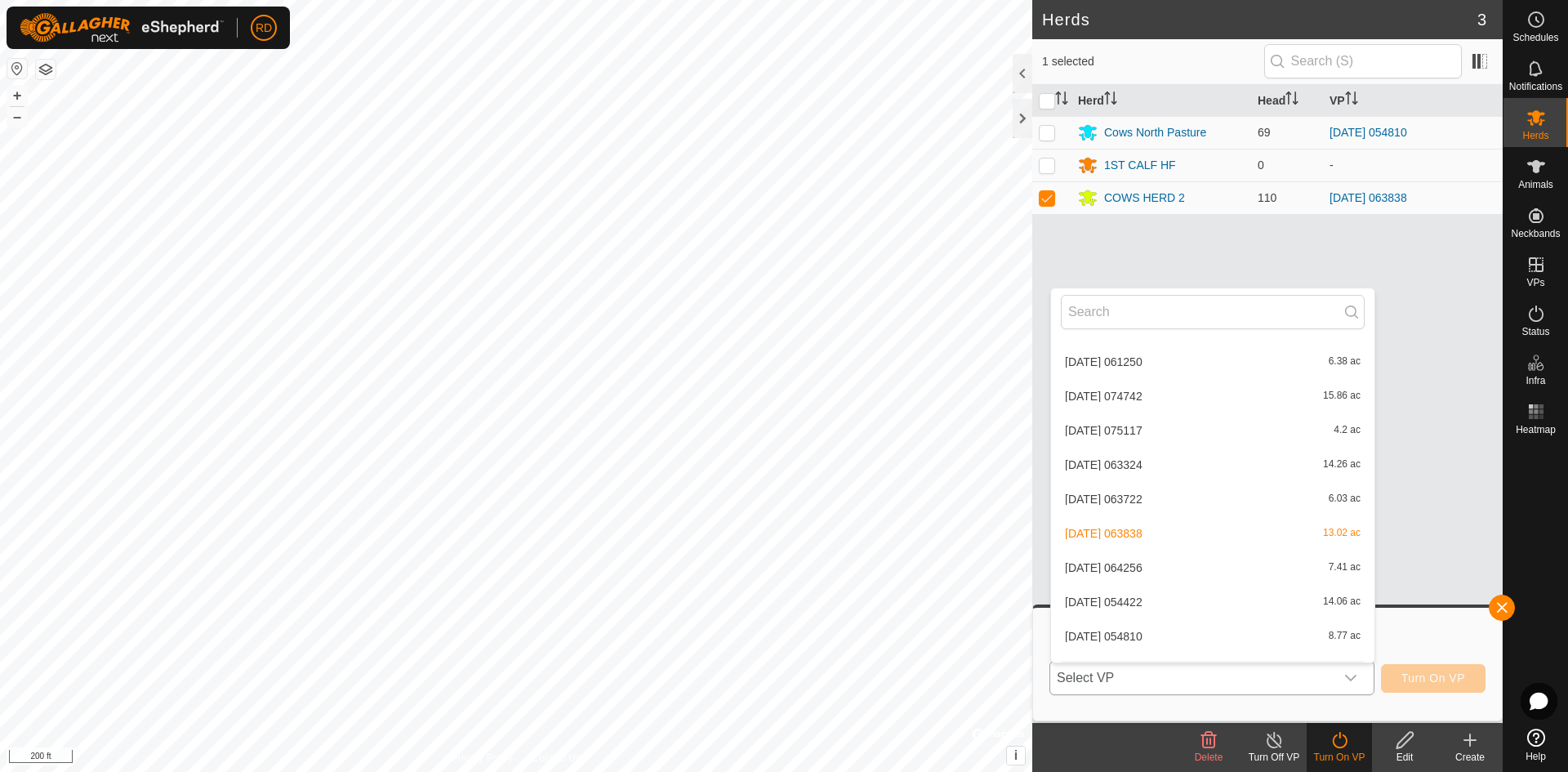
click at [1159, 602] on li "2025-08-10 054422 14.06 ac" at bounding box center [1212, 603] width 323 height 33
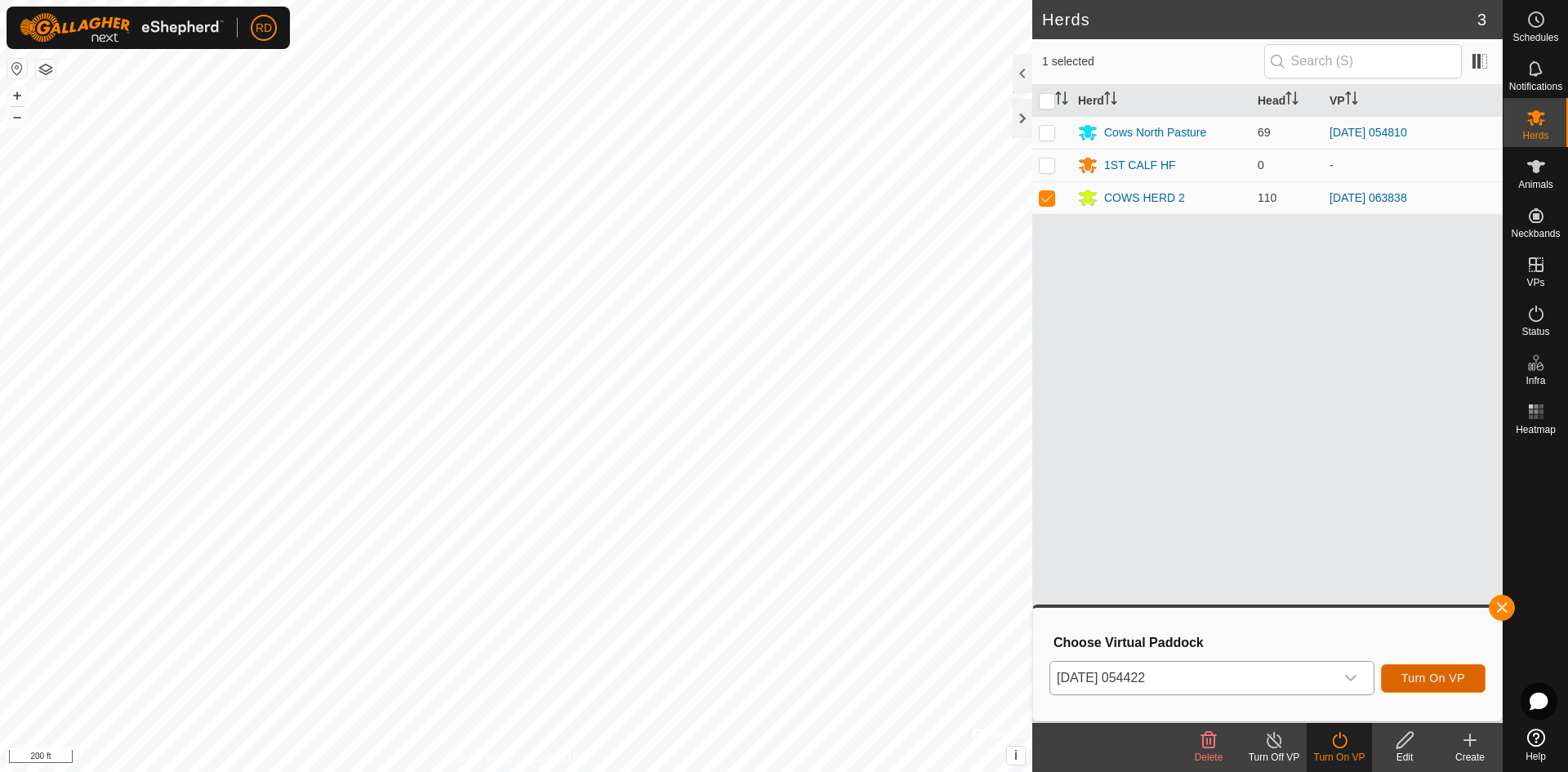
click at [1424, 671] on button "Turn On VP" at bounding box center [1434, 678] width 105 height 28
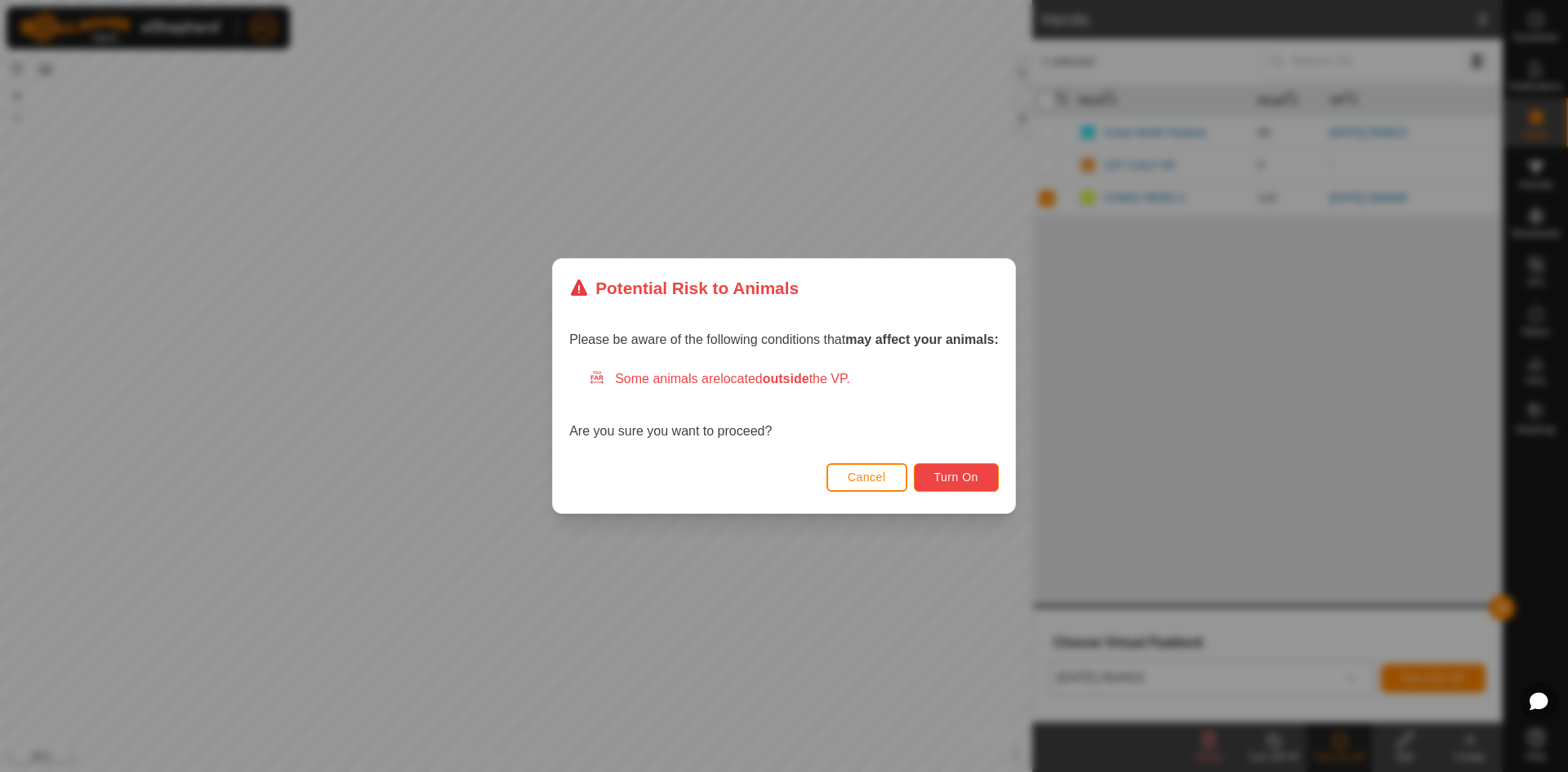
click at [962, 479] on span "Turn On" at bounding box center [956, 477] width 44 height 13
